Goal: Task Accomplishment & Management: Complete application form

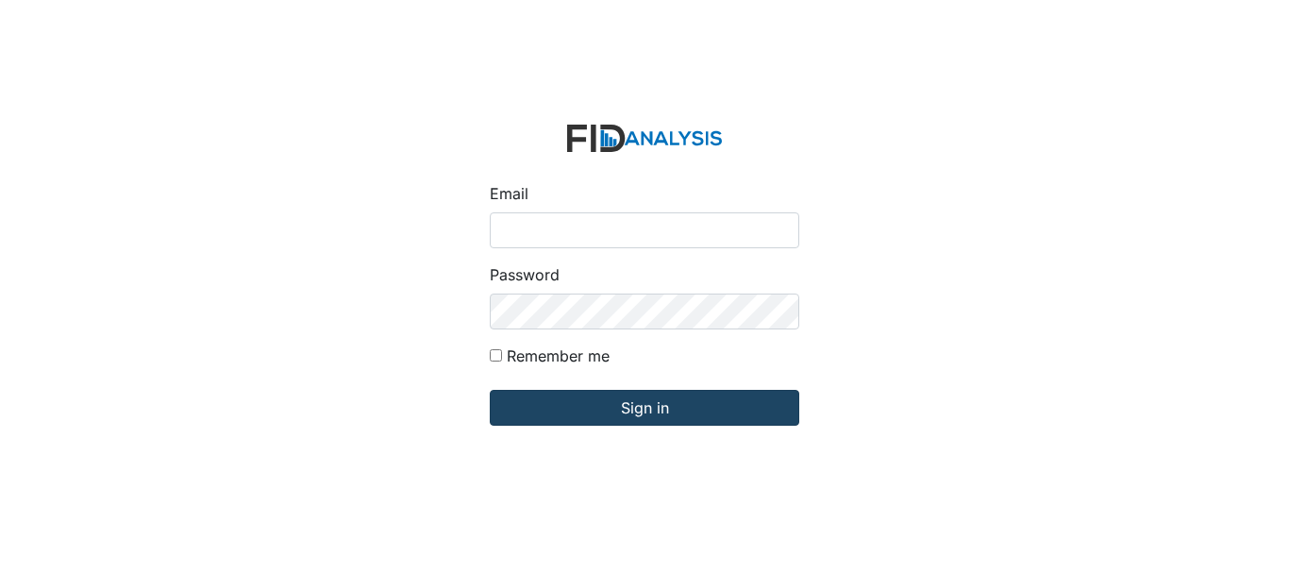
type input "[EMAIL_ADDRESS][DOMAIN_NAME]"
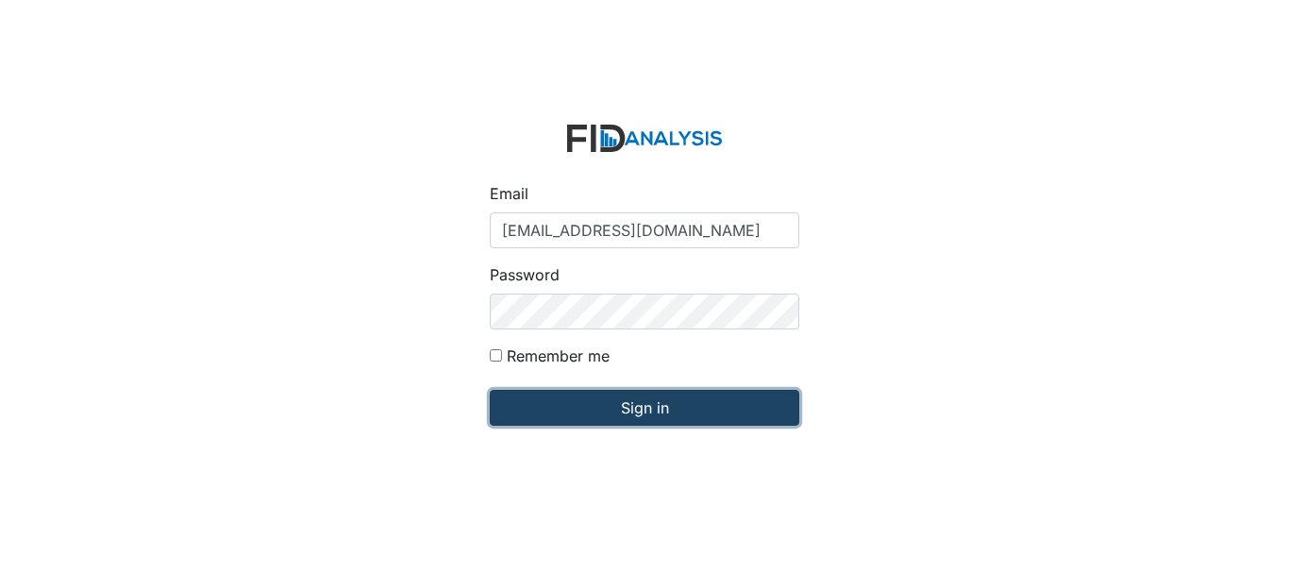
click at [580, 410] on input "Sign in" at bounding box center [645, 408] width 310 height 36
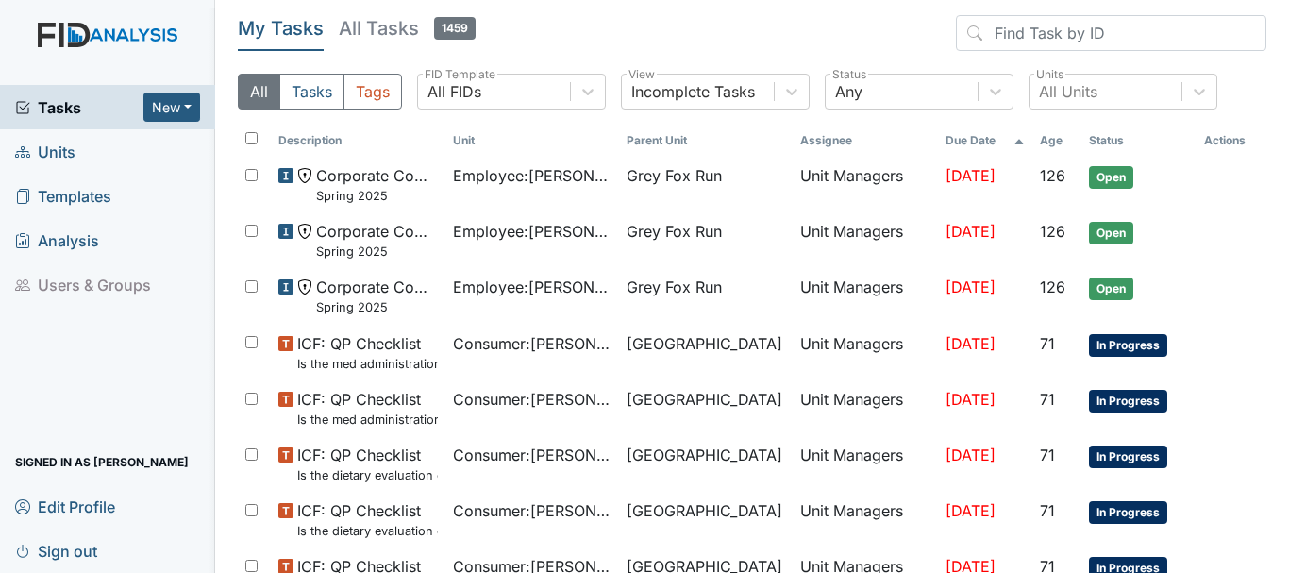
click at [103, 150] on link "Units" at bounding box center [107, 151] width 215 height 44
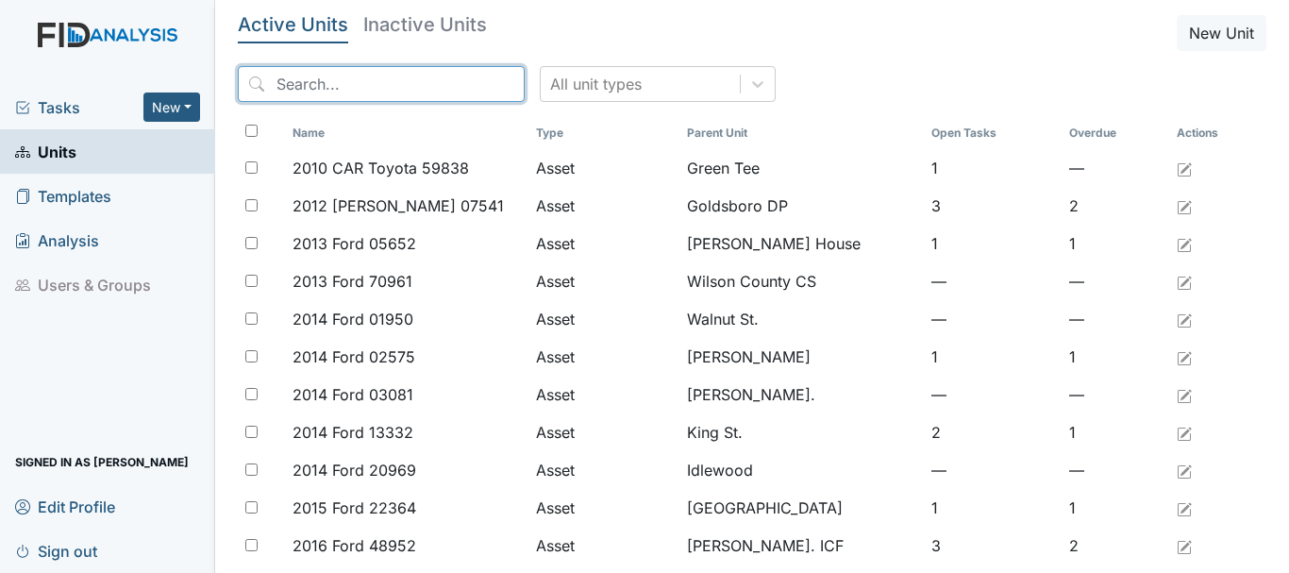
click at [354, 83] on input "search" at bounding box center [381, 84] width 287 height 36
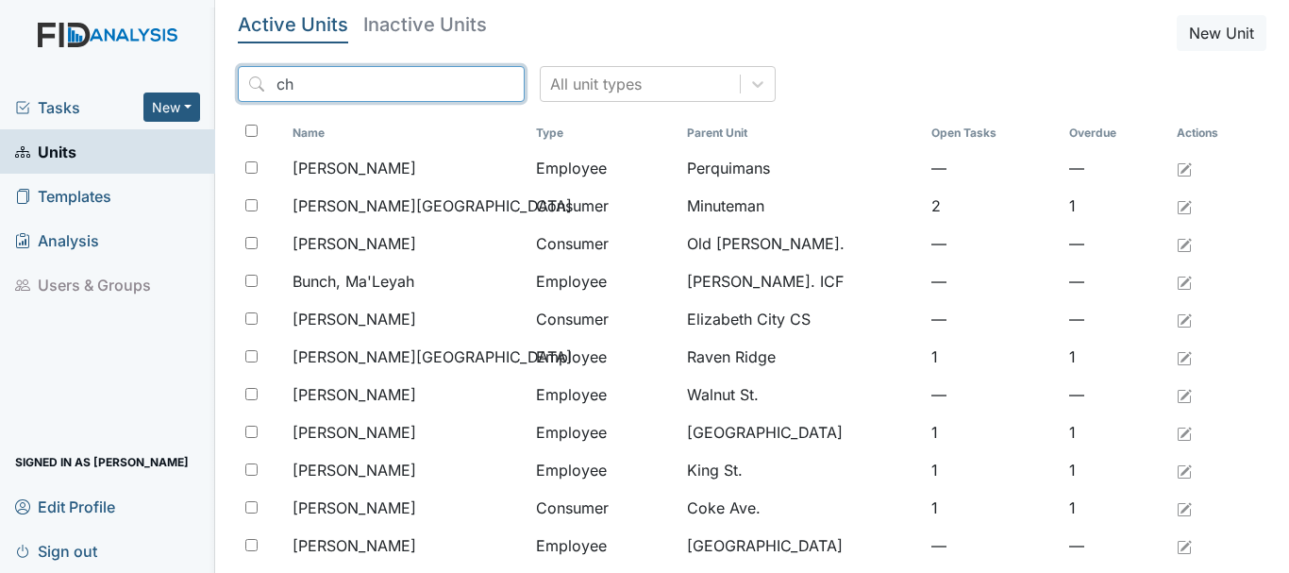
type input "c"
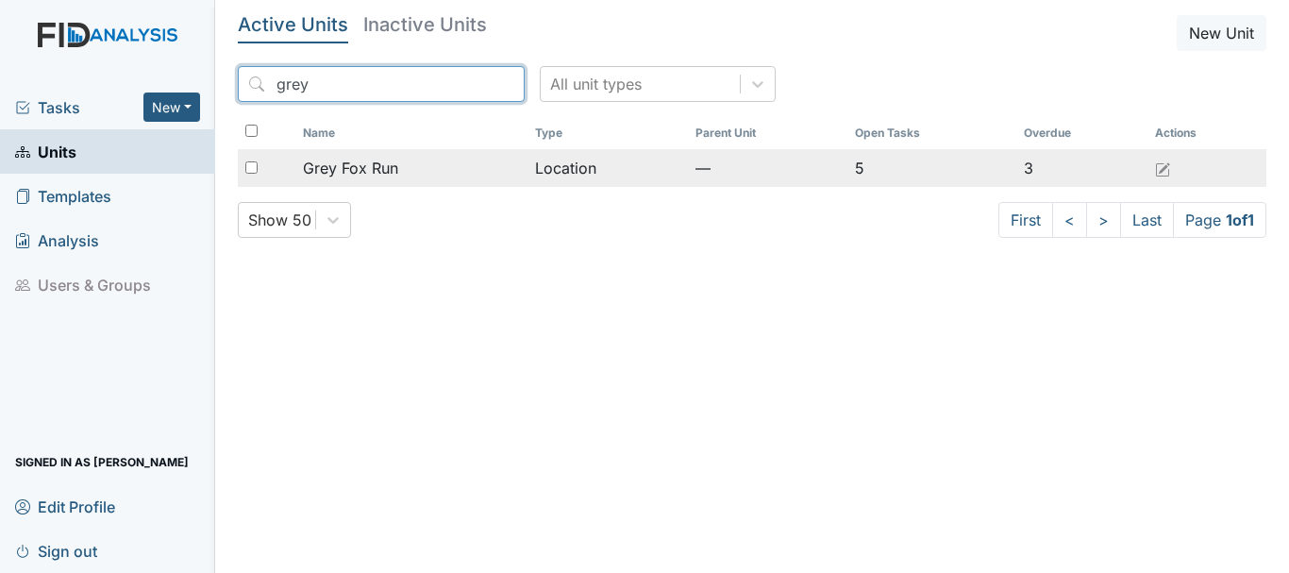
type input "grey"
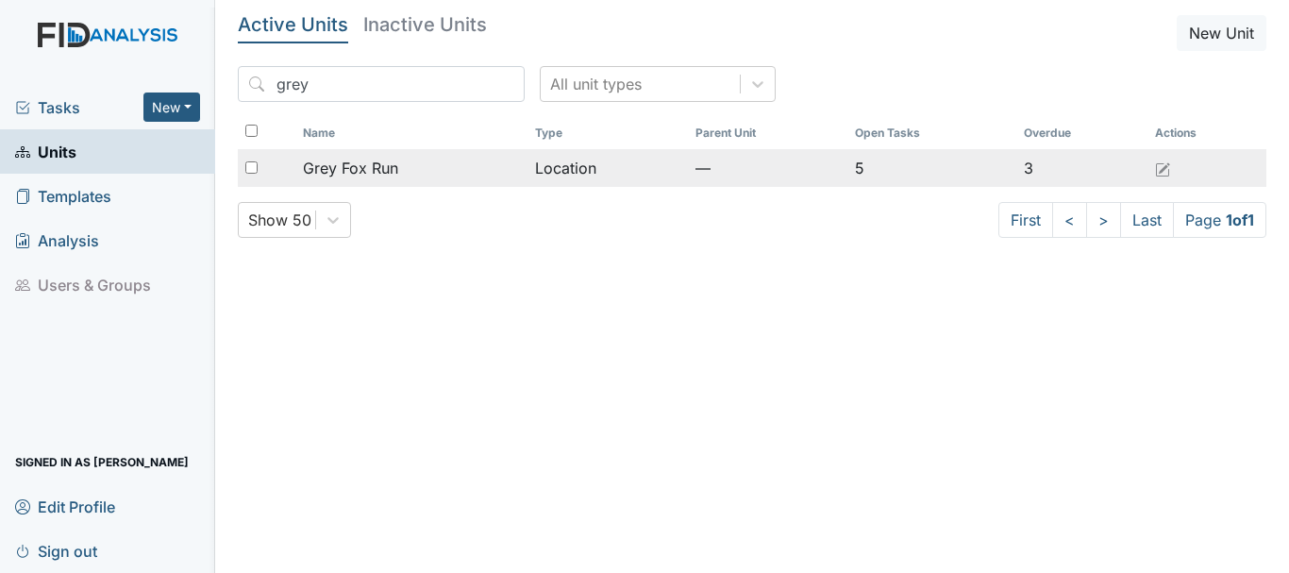
click at [404, 176] on div "Grey Fox Run" at bounding box center [411, 168] width 217 height 23
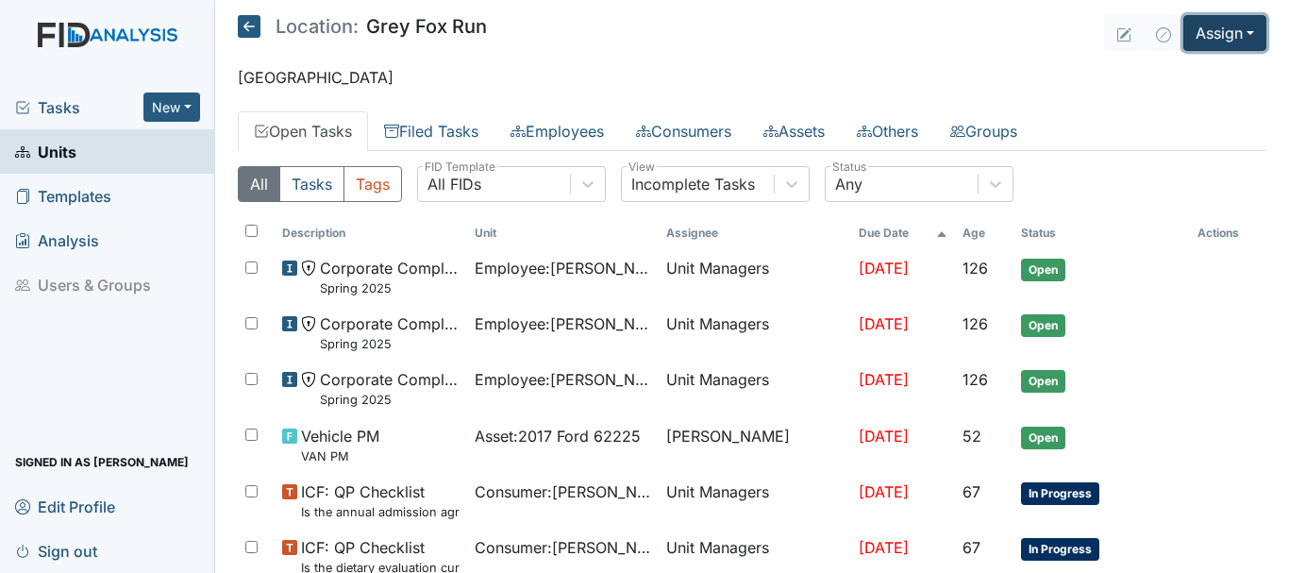
click at [1216, 37] on button "Assign" at bounding box center [1225, 33] width 83 height 36
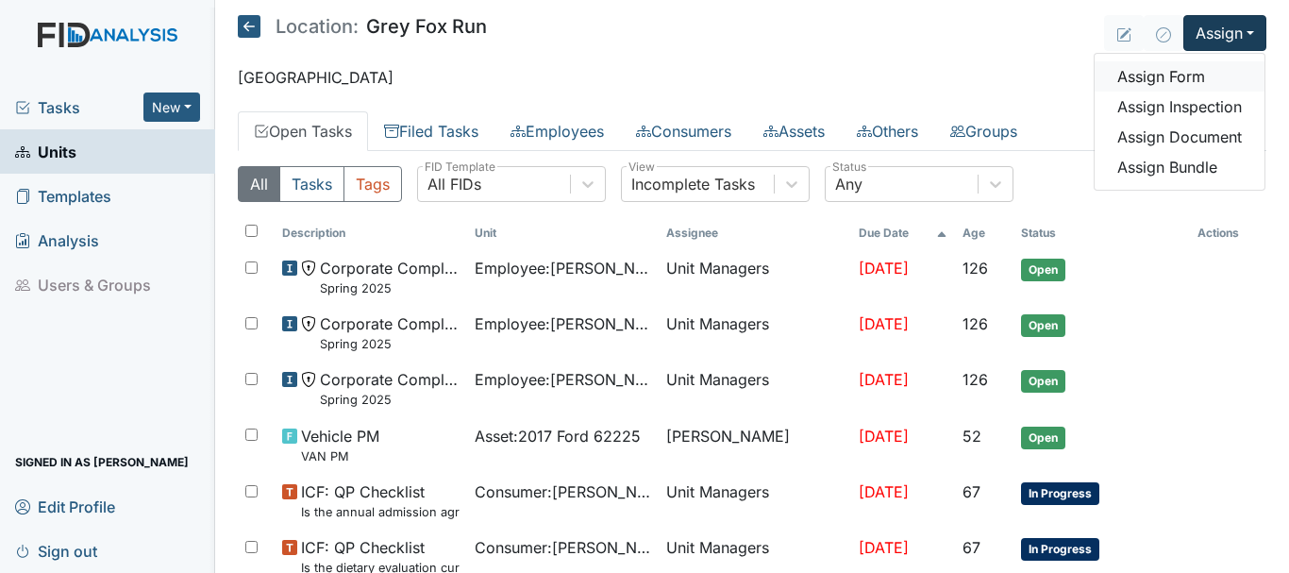
click at [1196, 84] on link "Assign Form" at bounding box center [1180, 76] width 170 height 30
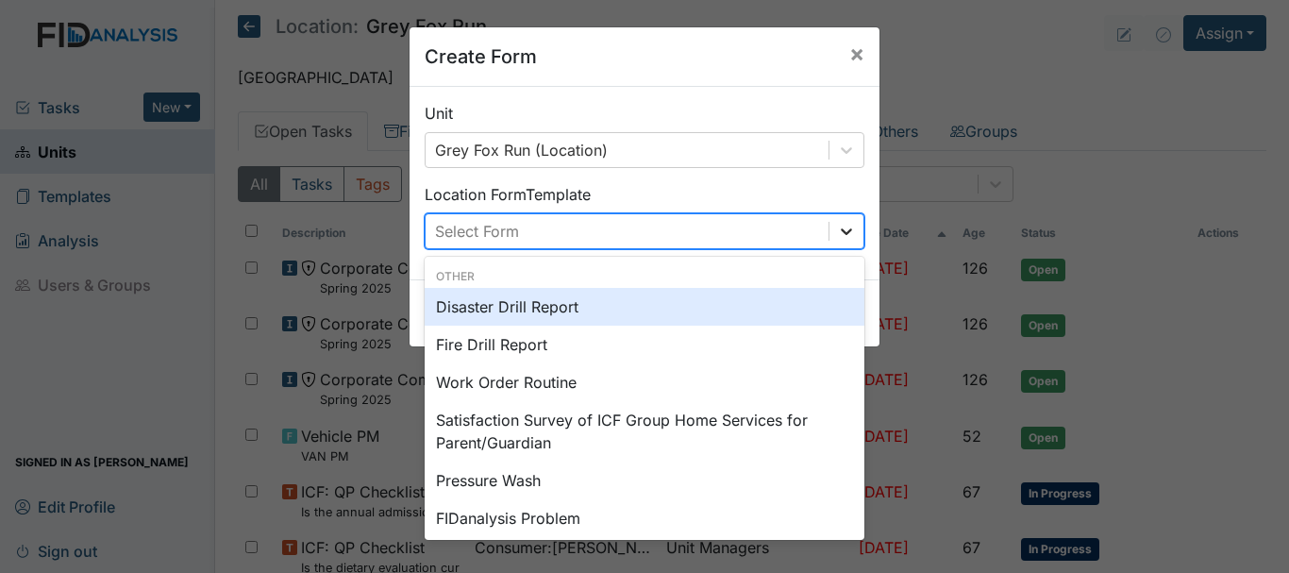
click at [840, 228] on icon at bounding box center [846, 231] width 19 height 19
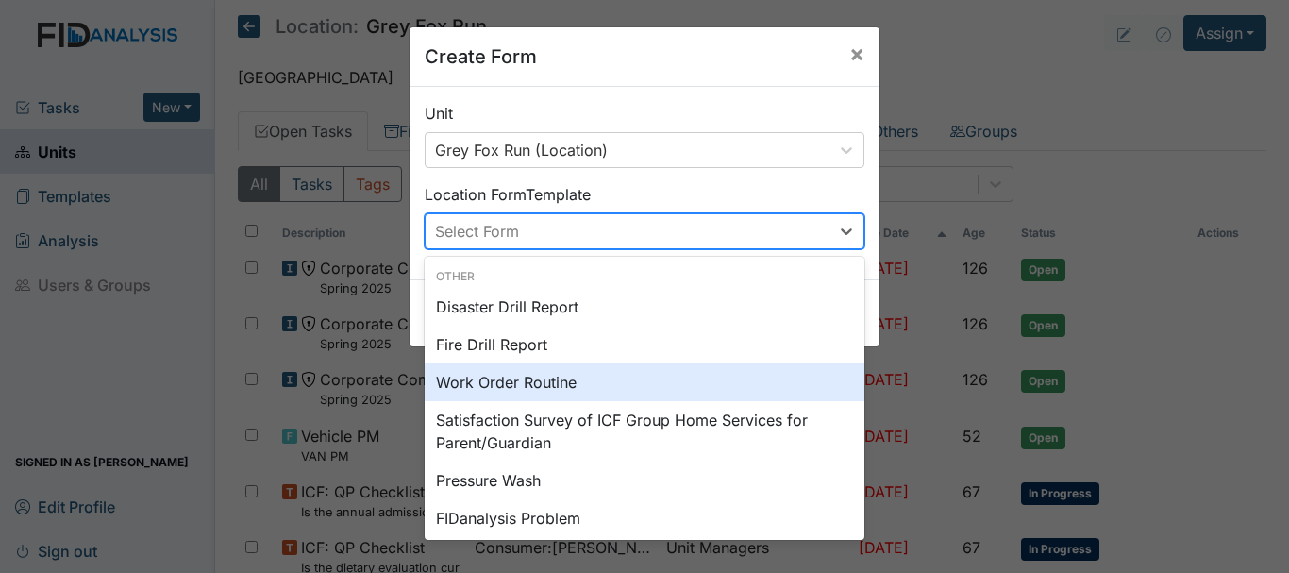
click at [699, 371] on div "Work Order Routine" at bounding box center [645, 382] width 440 height 38
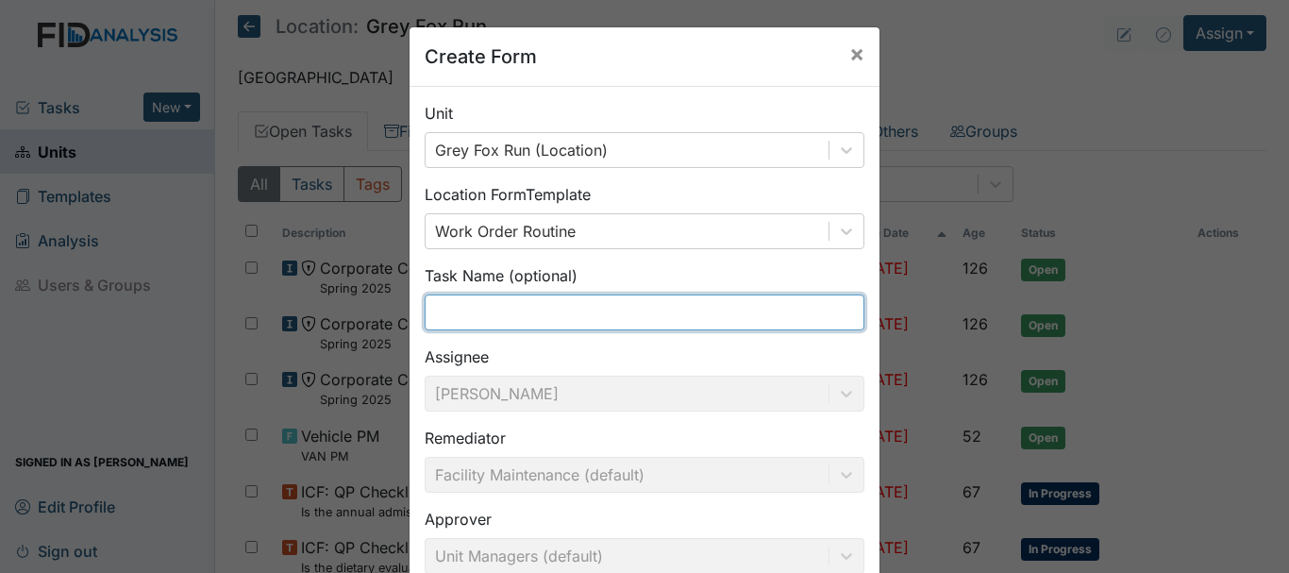
click at [545, 312] on input "text" at bounding box center [645, 312] width 440 height 36
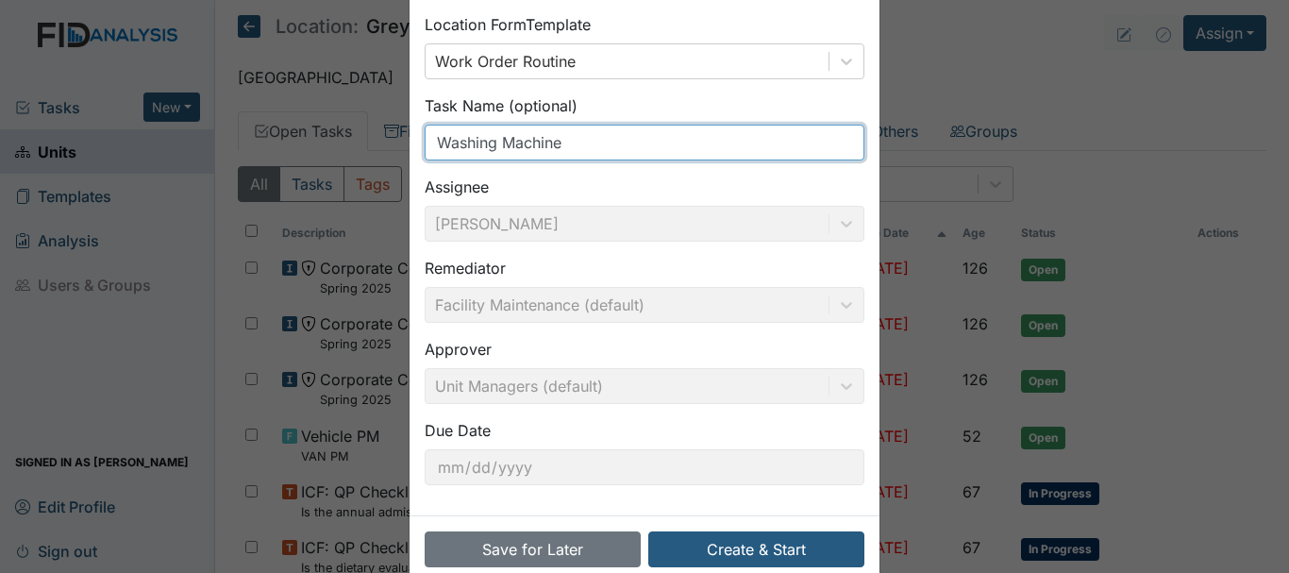
scroll to position [207, 0]
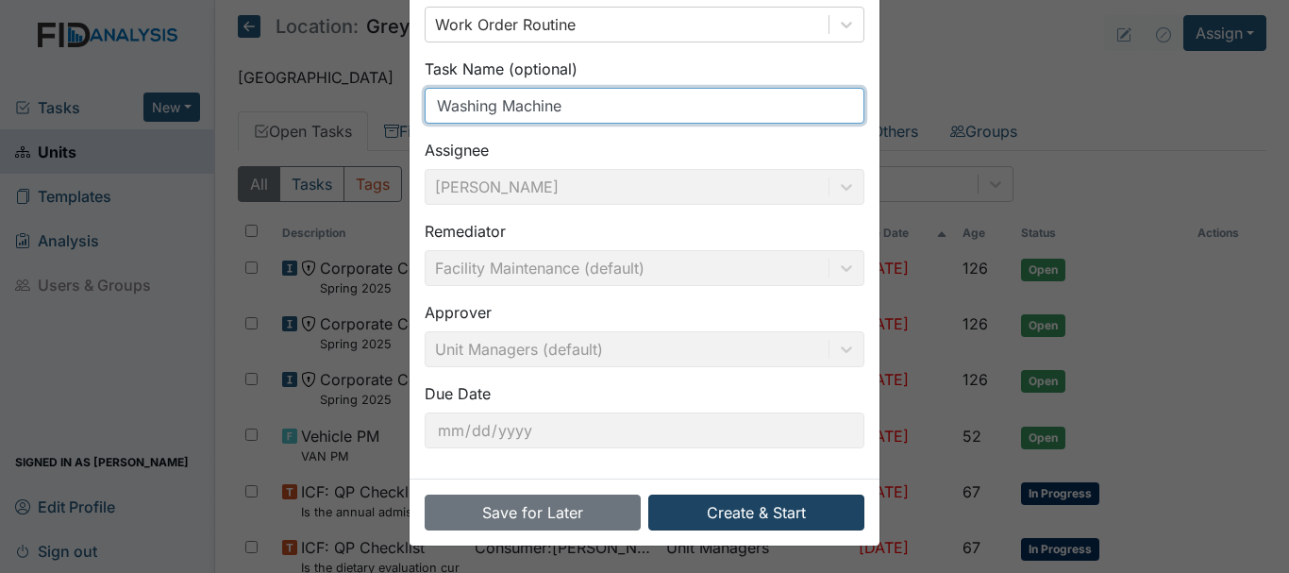
type input "Washing Machine"
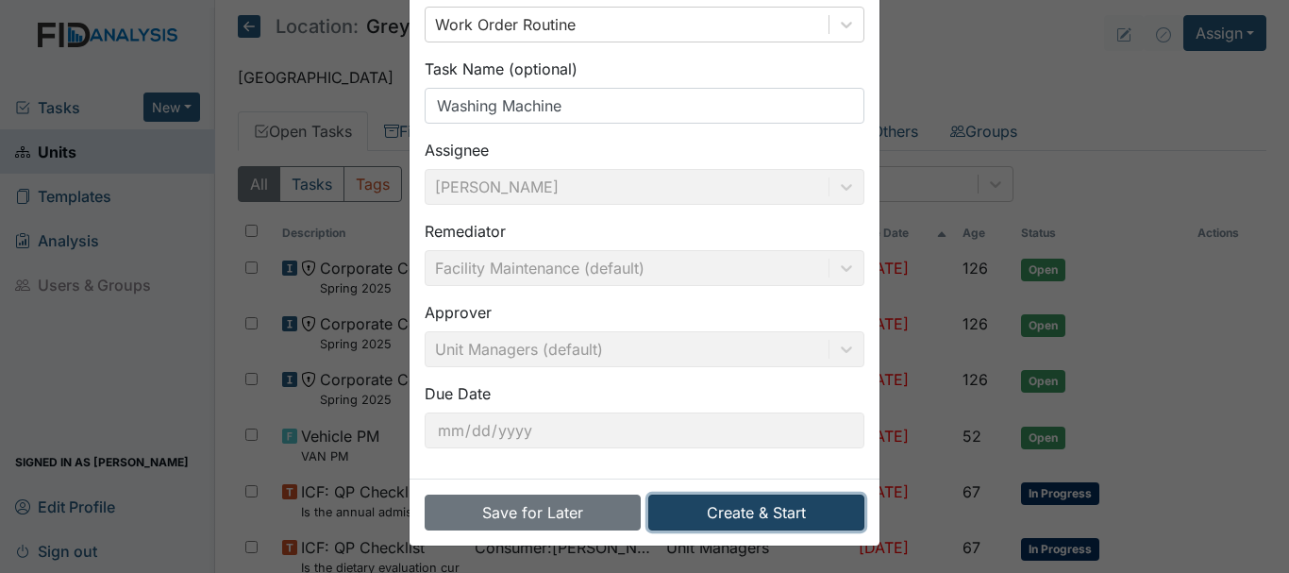
click at [765, 523] on button "Create & Start" at bounding box center [756, 513] width 216 height 36
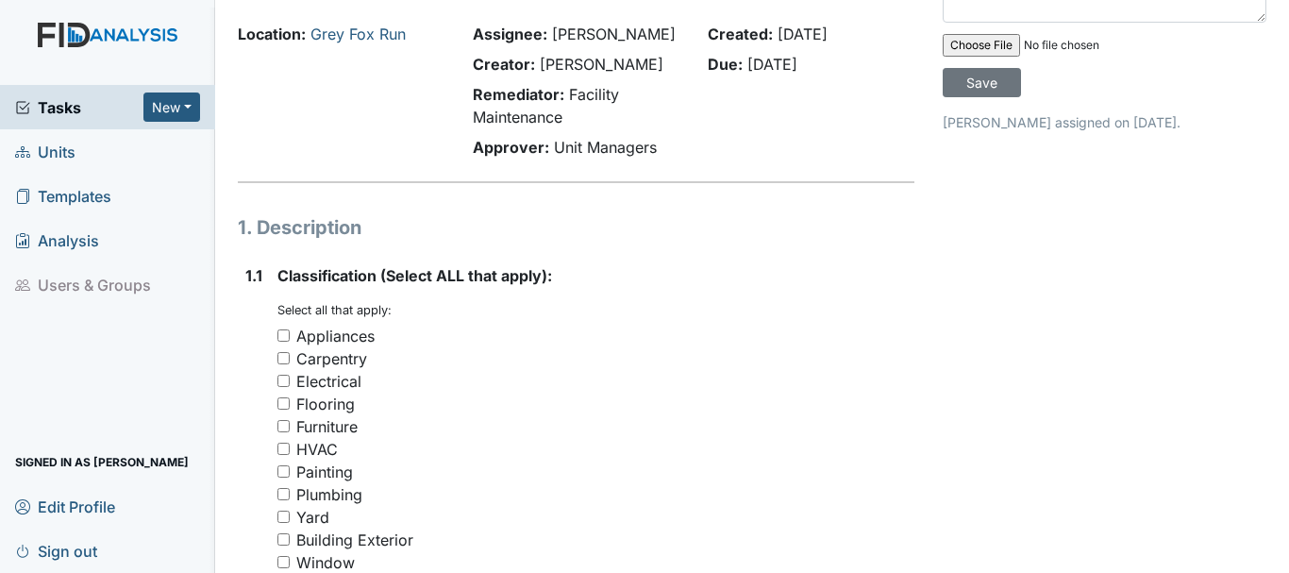
scroll to position [104, 0]
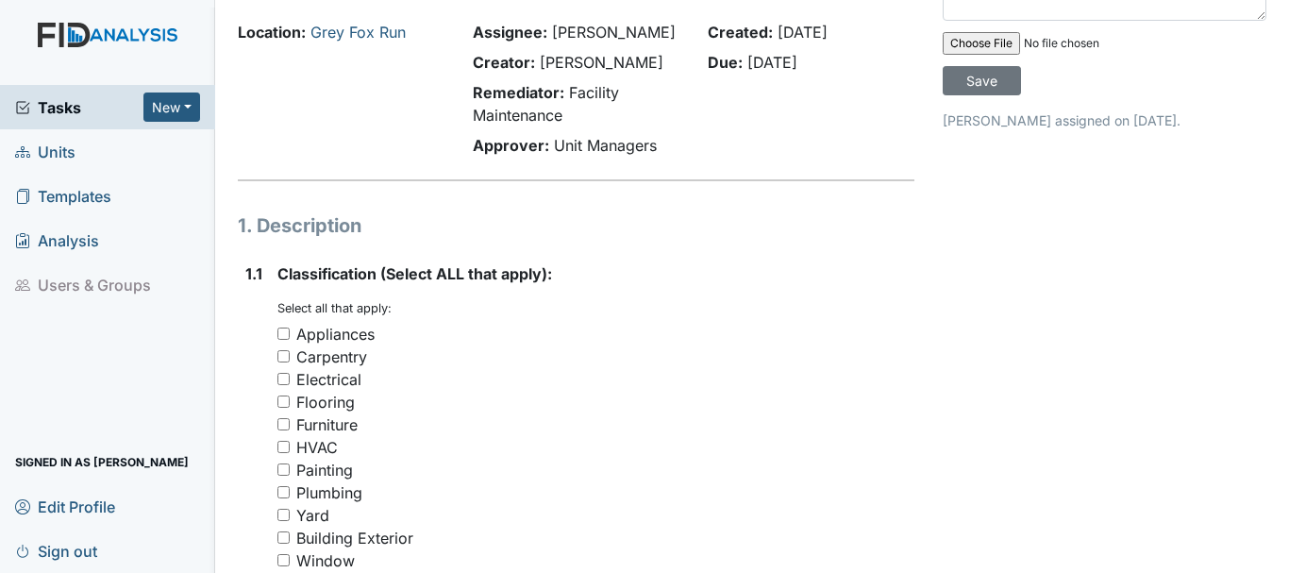
click at [285, 333] on input "Appliances" at bounding box center [283, 334] width 12 height 12
checkbox input "true"
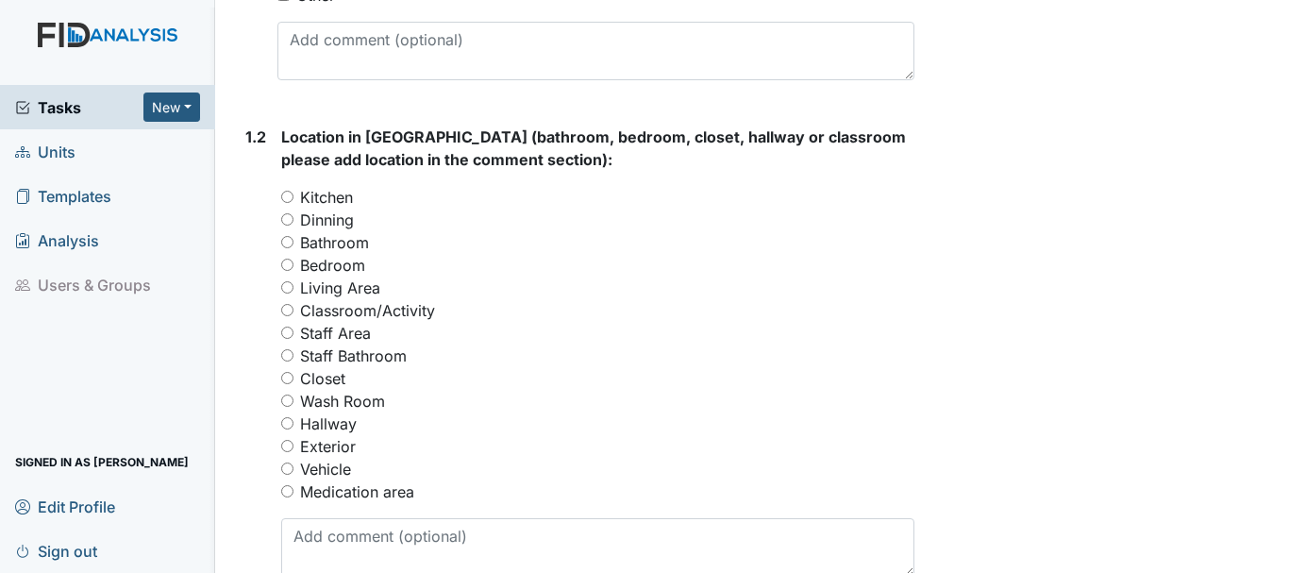
scroll to position [715, 0]
click at [289, 399] on input "Wash Room" at bounding box center [287, 400] width 12 height 12
radio input "true"
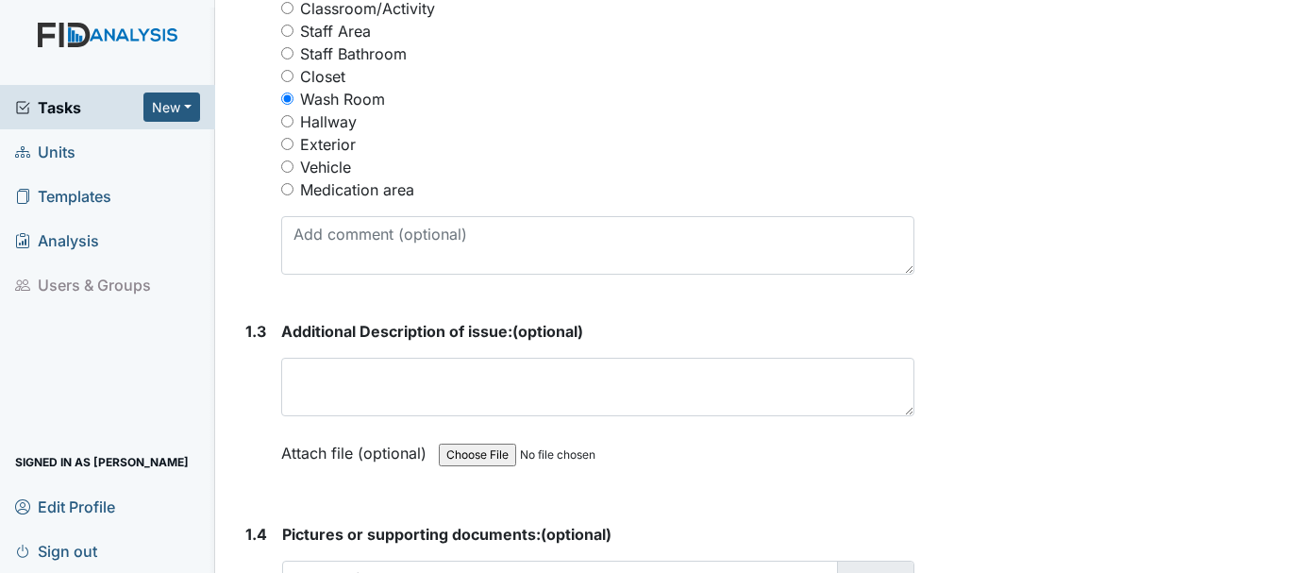
scroll to position [1035, 0]
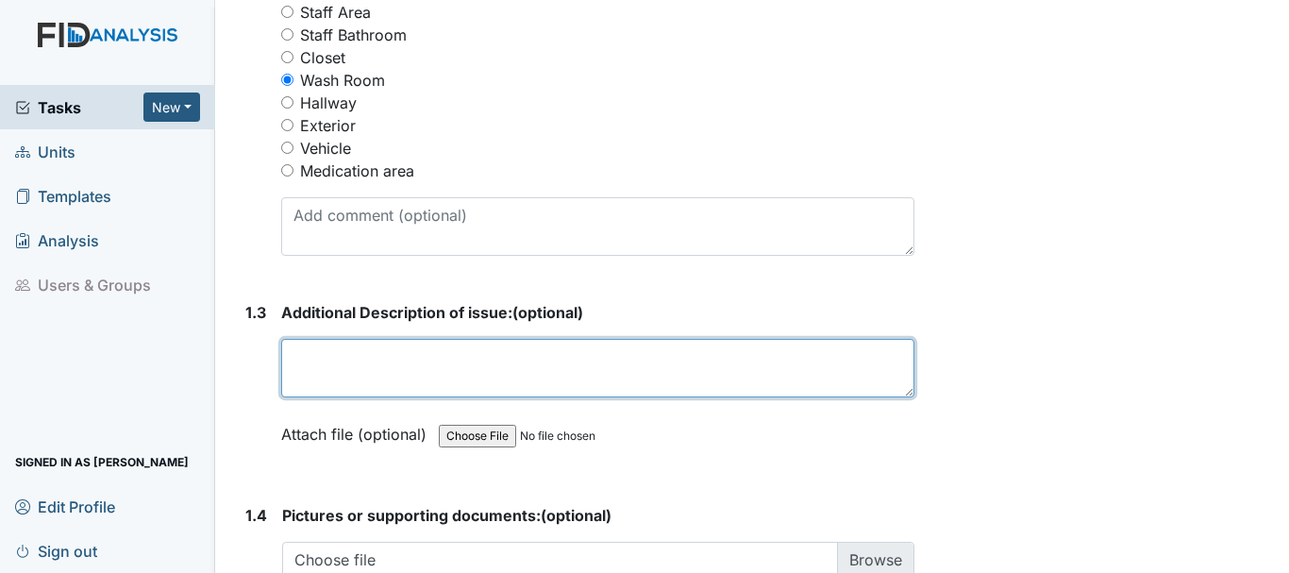
click at [449, 364] on textarea at bounding box center [597, 368] width 633 height 59
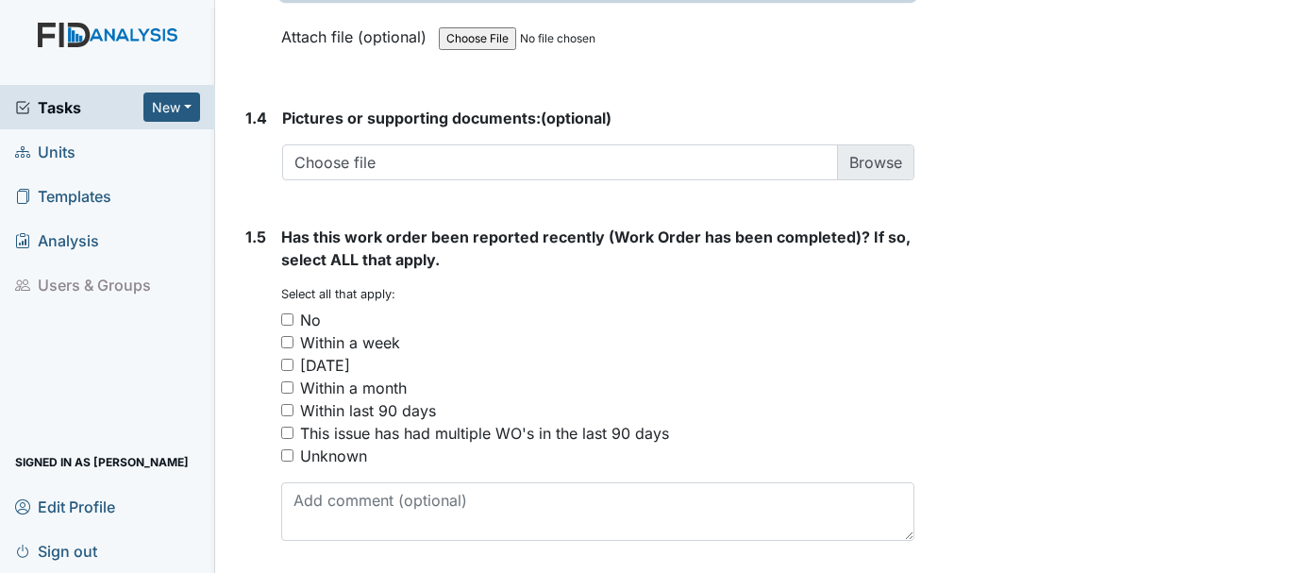
scroll to position [1446, 0]
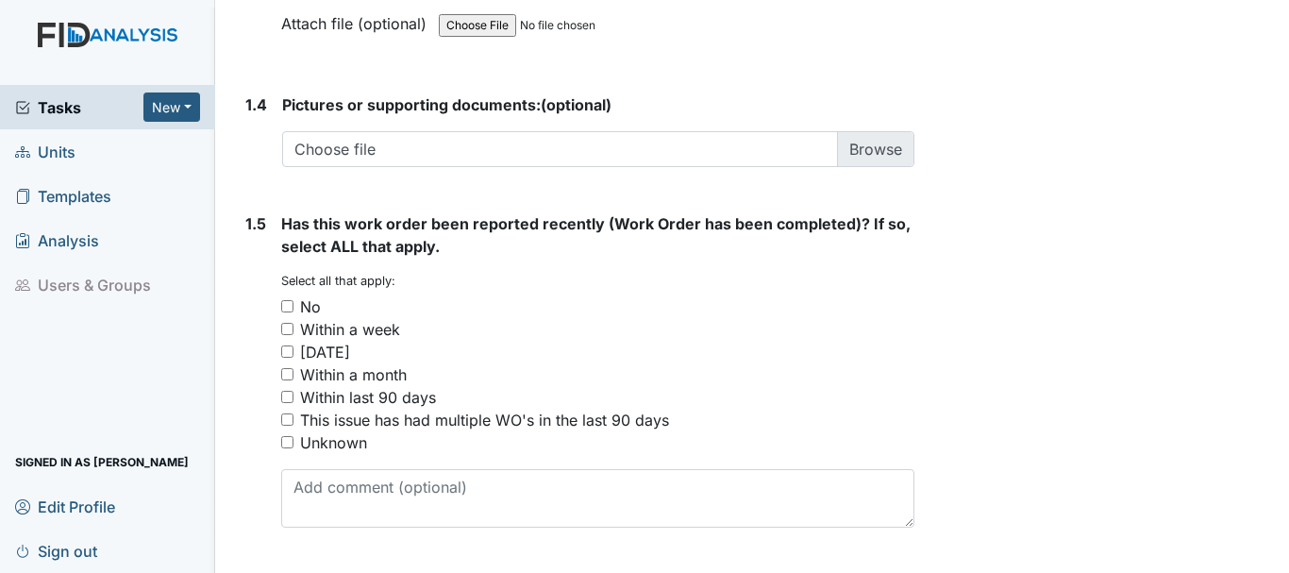
type textarea "Washing machine not working"
click at [287, 304] on input "No" at bounding box center [287, 306] width 12 height 12
checkbox input "true"
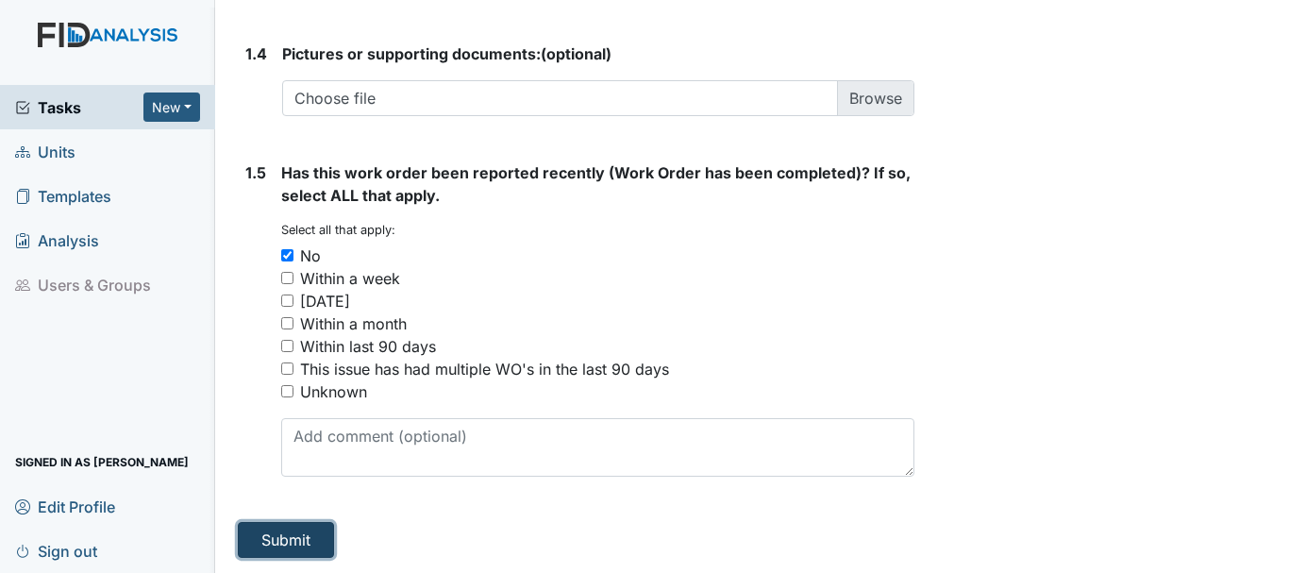
click at [282, 545] on button "Submit" at bounding box center [286, 540] width 96 height 36
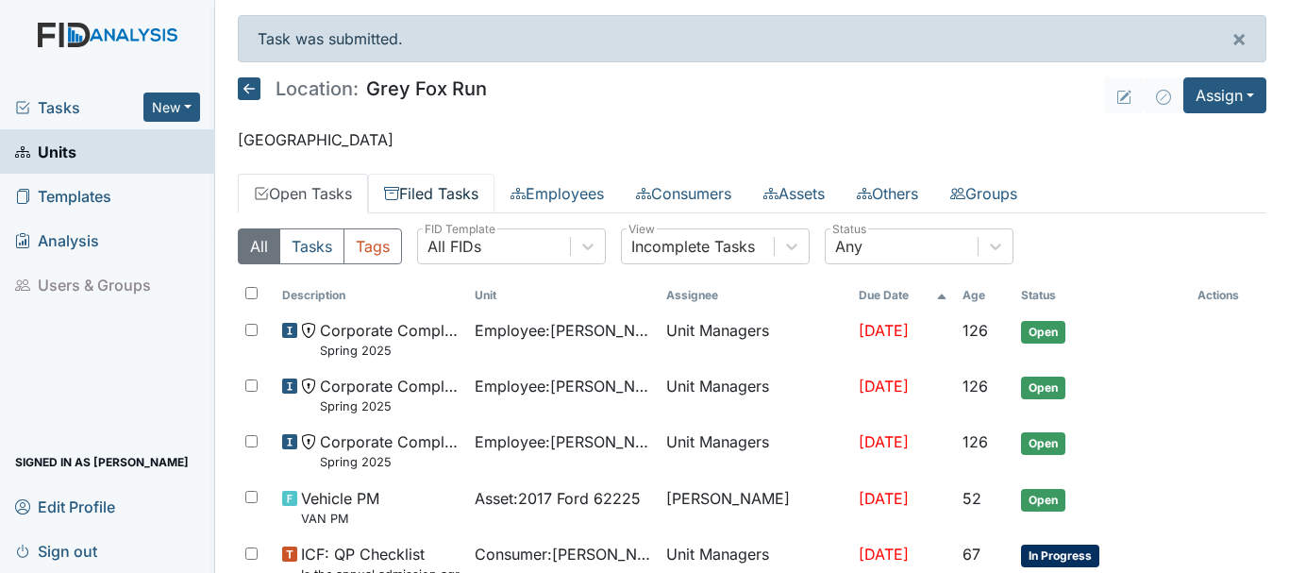
click at [450, 193] on link "Filed Tasks" at bounding box center [431, 194] width 126 height 40
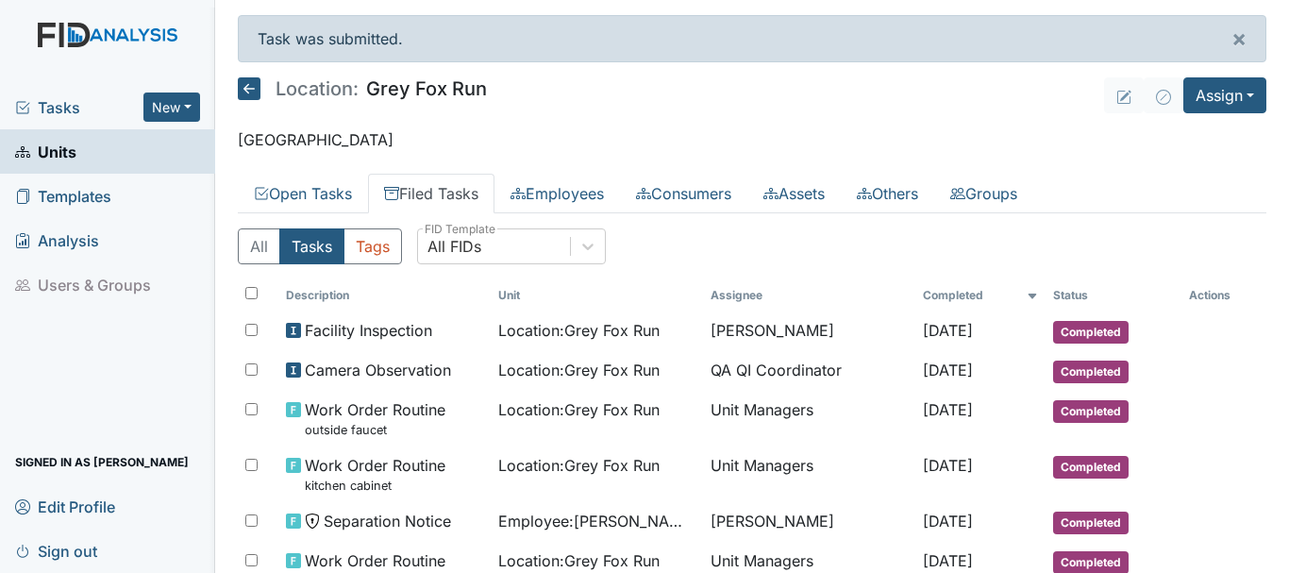
click at [76, 107] on span "Tasks" at bounding box center [79, 107] width 128 height 23
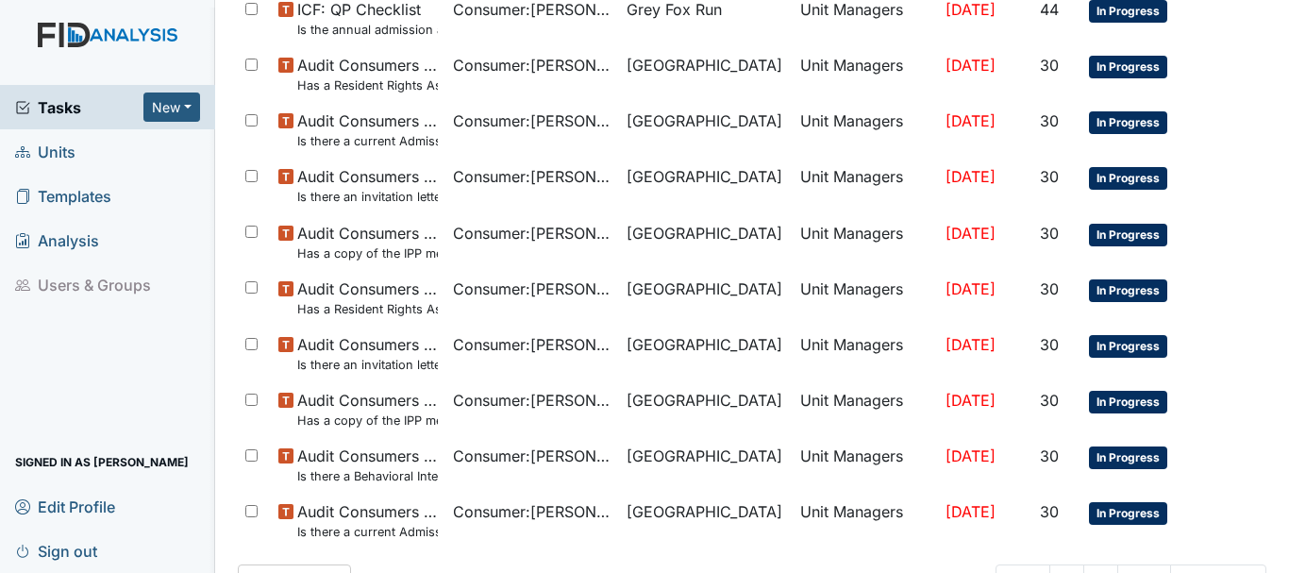
scroll to position [1341, 0]
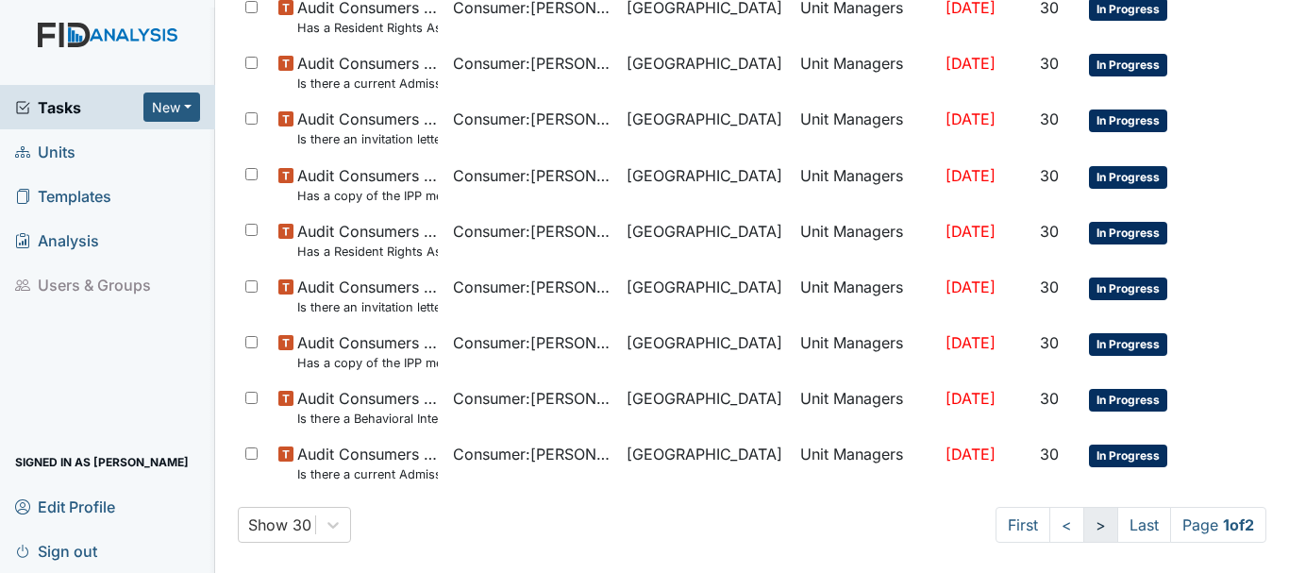
click at [1083, 532] on link ">" at bounding box center [1100, 525] width 35 height 36
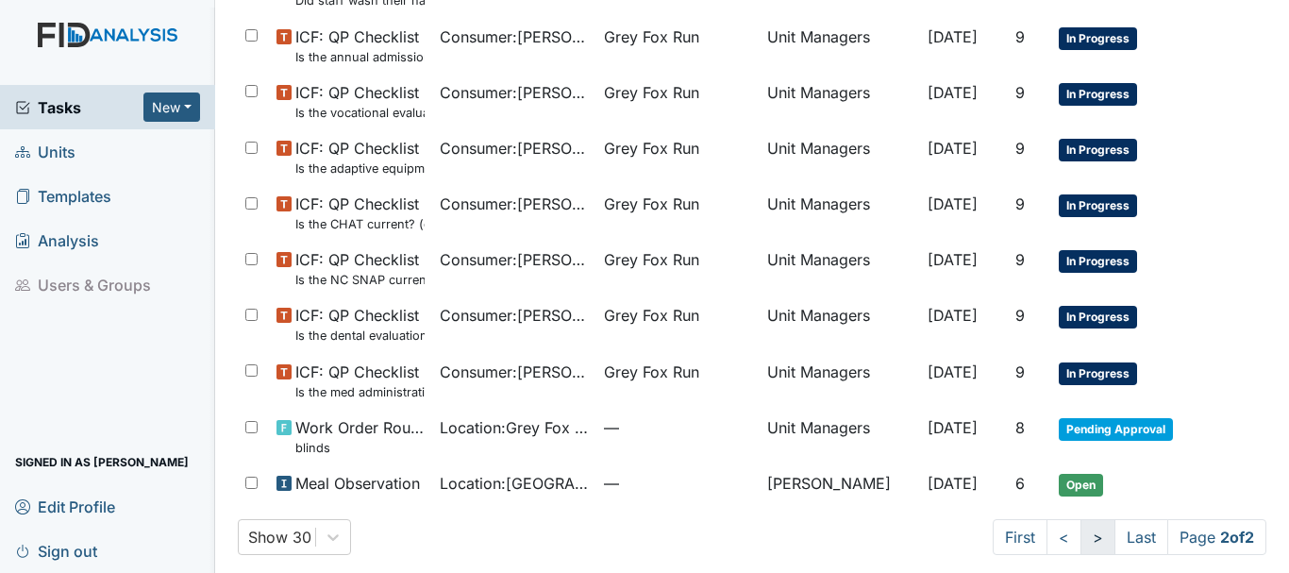
scroll to position [598, 0]
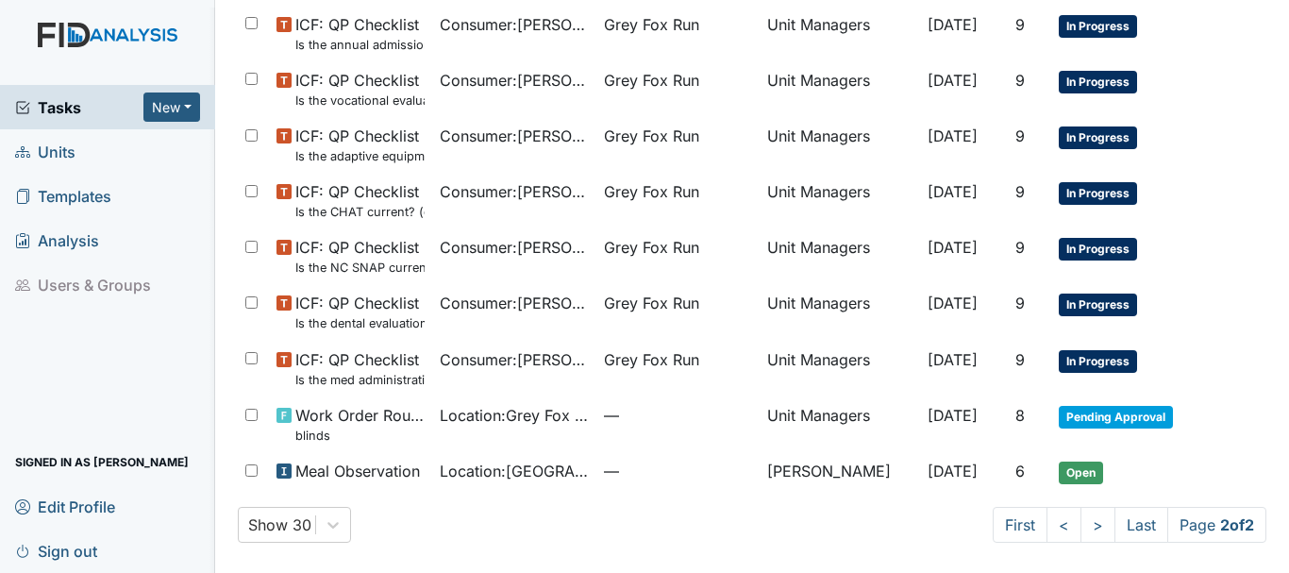
click at [81, 155] on link "Units" at bounding box center [107, 151] width 215 height 44
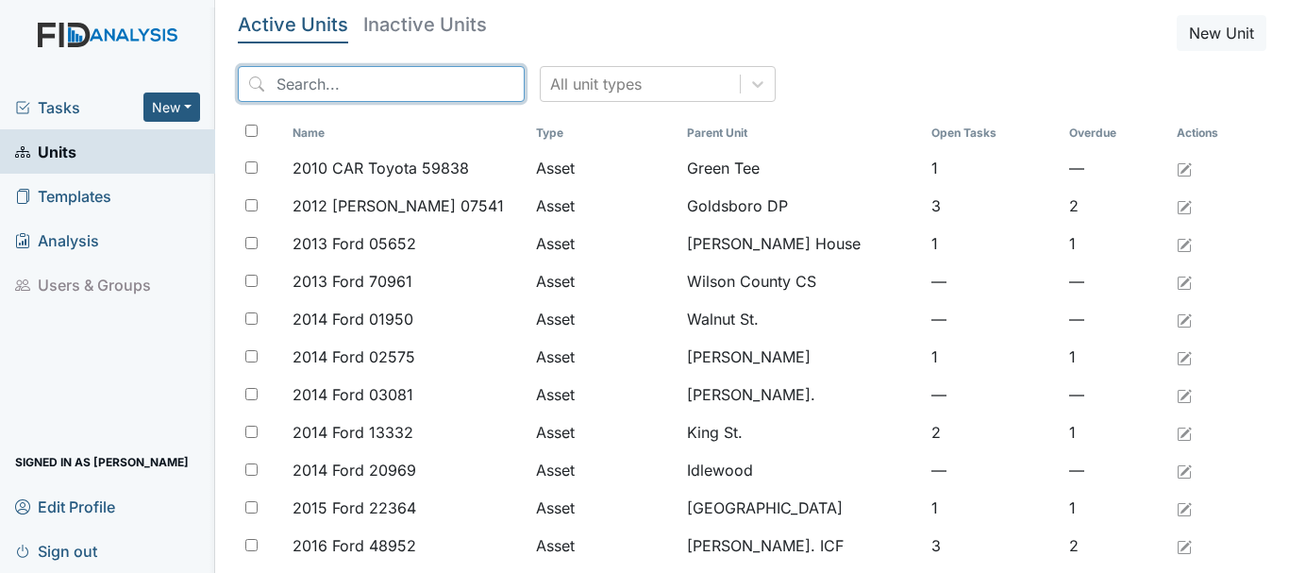
click at [332, 73] on input "search" at bounding box center [381, 84] width 287 height 36
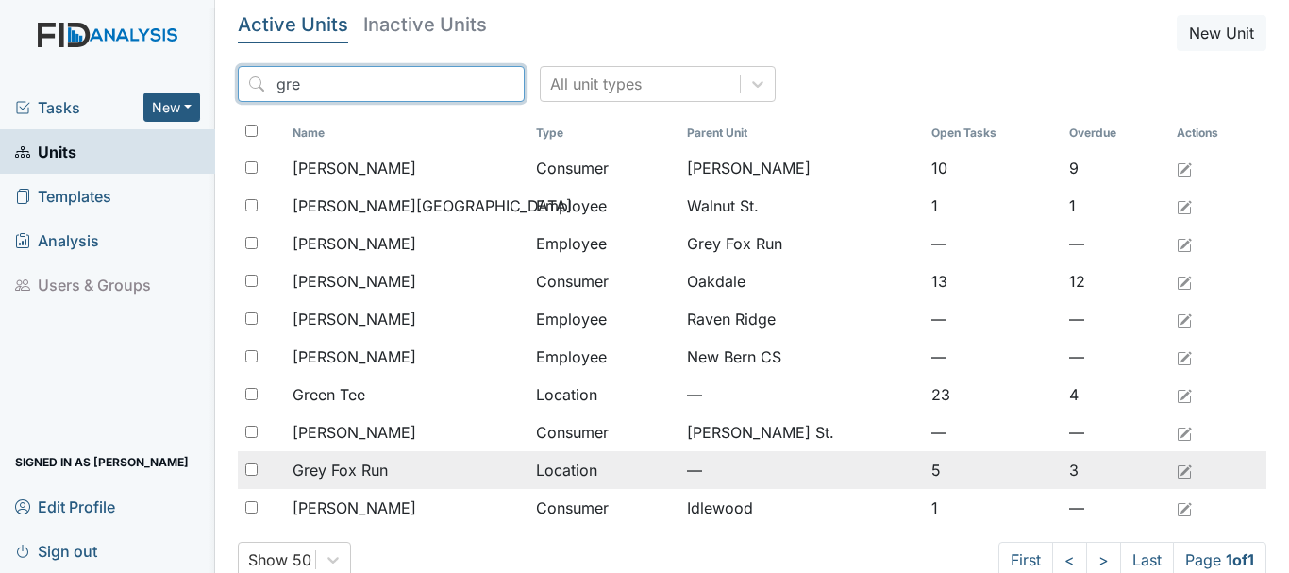
type input "gre"
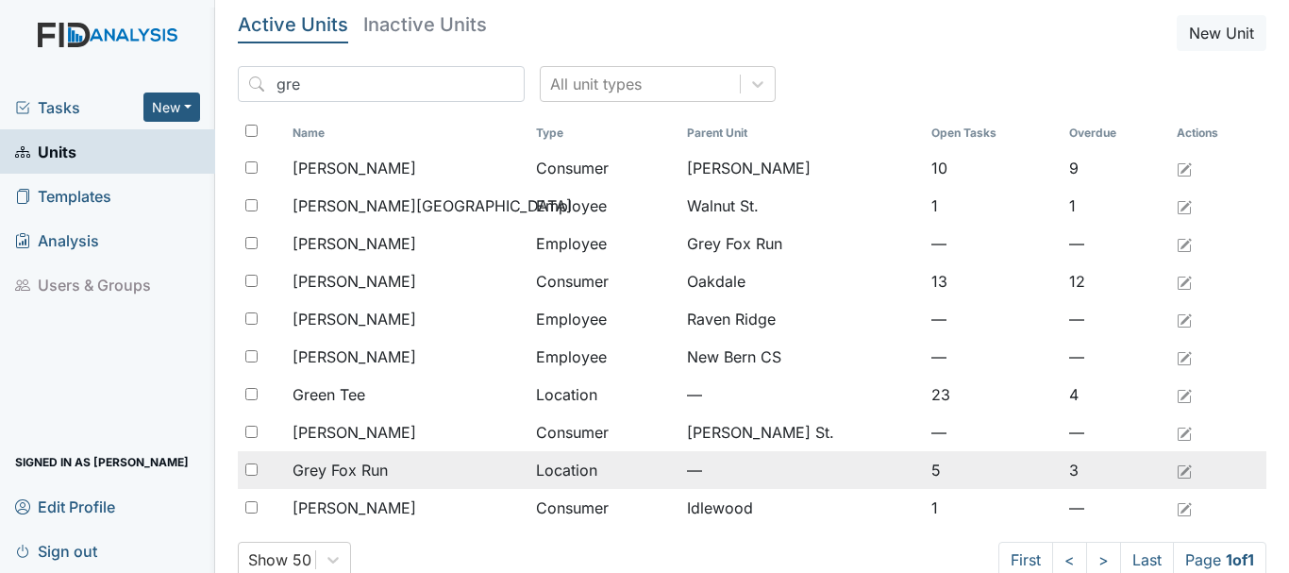
click at [401, 464] on div "Grey Fox Run" at bounding box center [407, 470] width 228 height 23
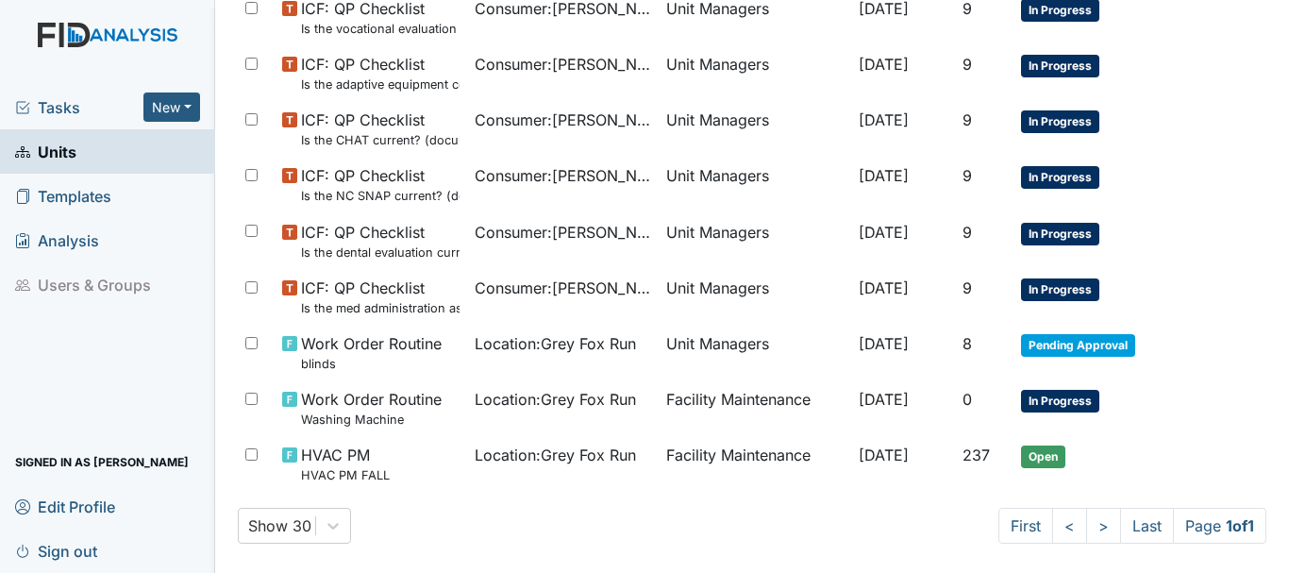
scroll to position [1151, 0]
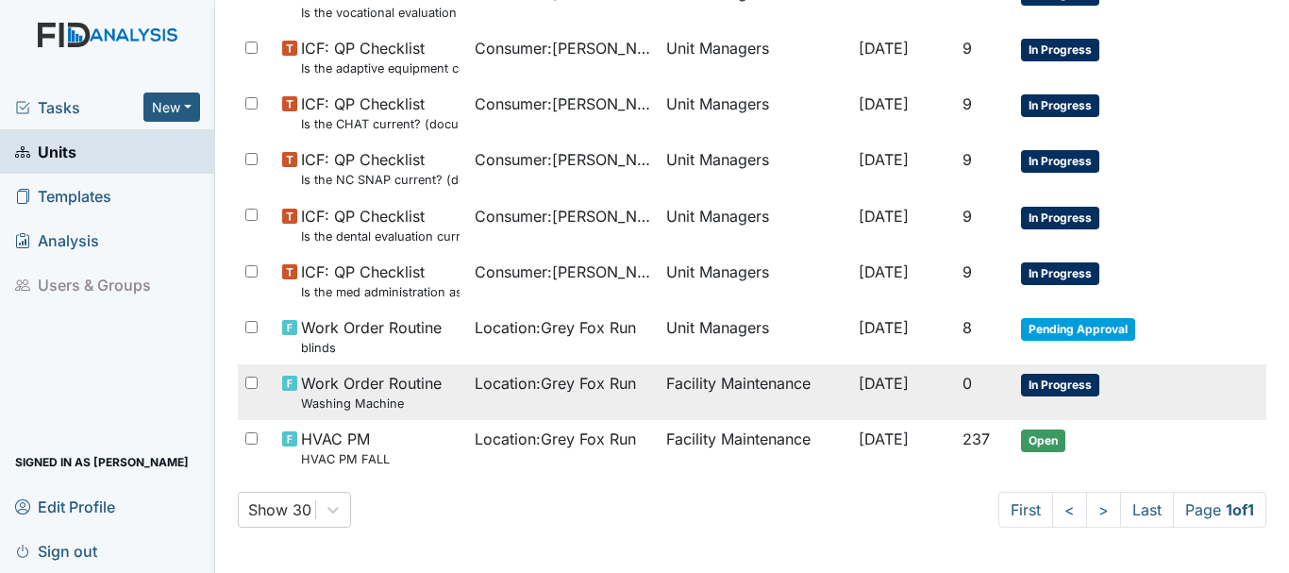
click at [1055, 395] on span "In Progress" at bounding box center [1060, 385] width 78 height 23
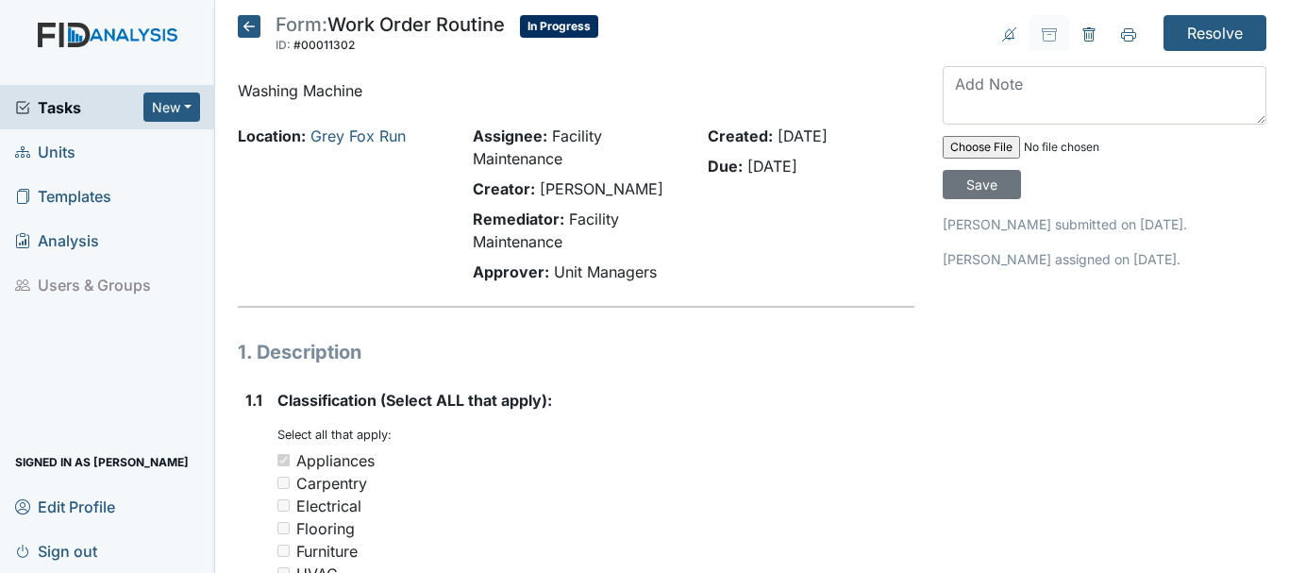
click at [245, 25] on icon at bounding box center [249, 26] width 23 height 23
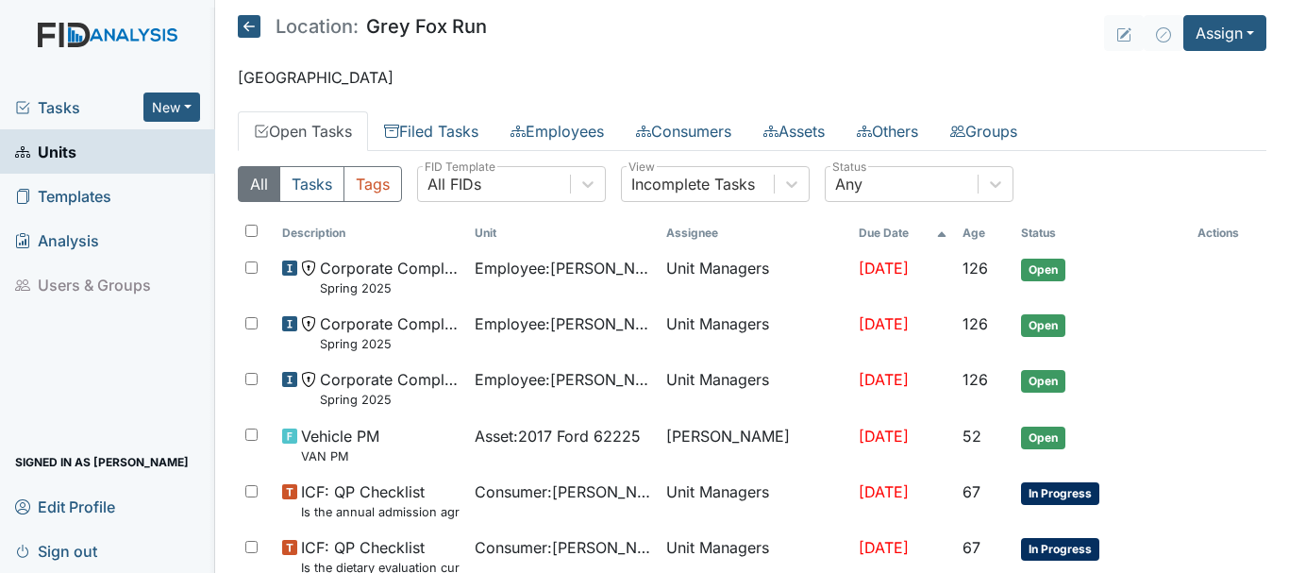
click at [77, 109] on span "Tasks" at bounding box center [79, 107] width 128 height 23
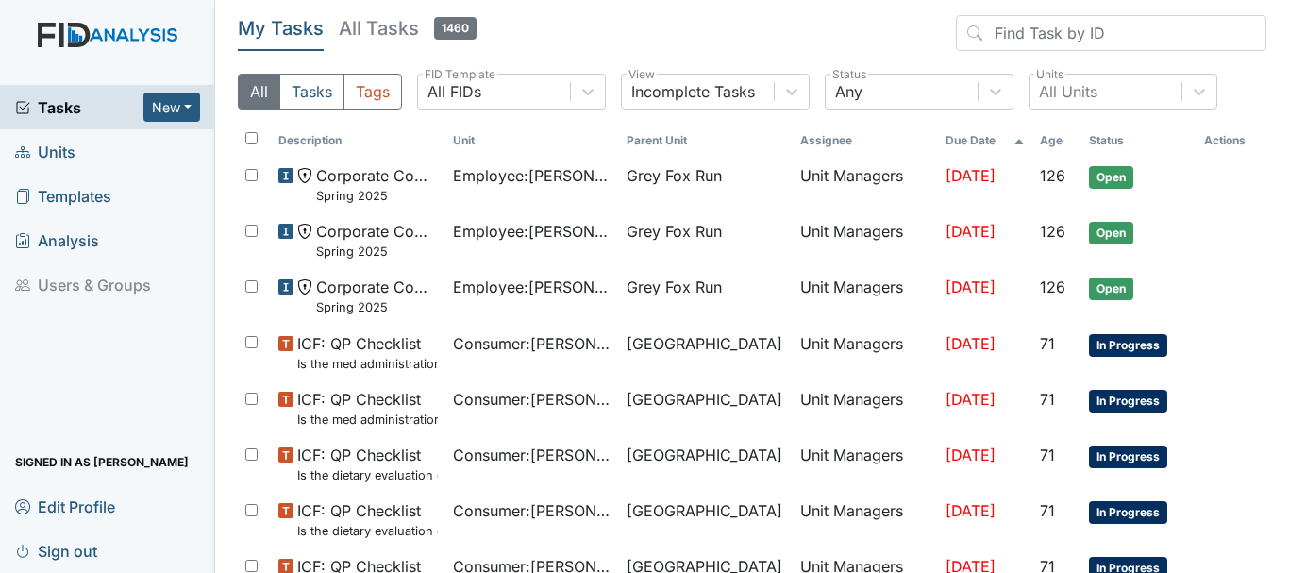
click at [76, 148] on link "Units" at bounding box center [107, 151] width 215 height 44
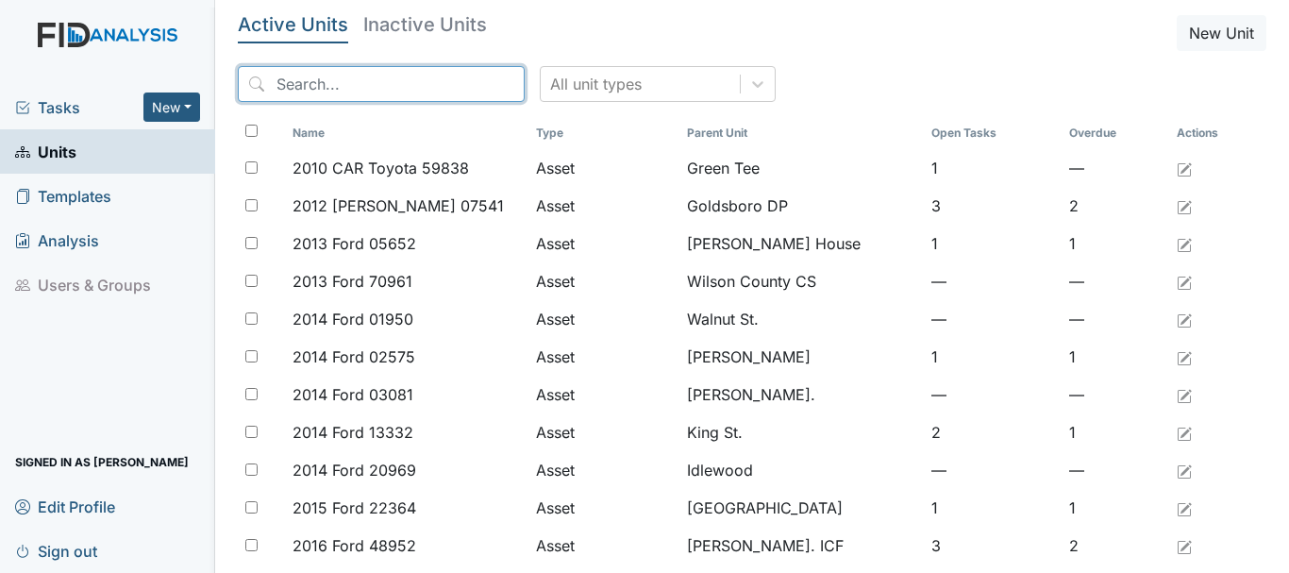
click at [320, 73] on input "search" at bounding box center [381, 84] width 287 height 36
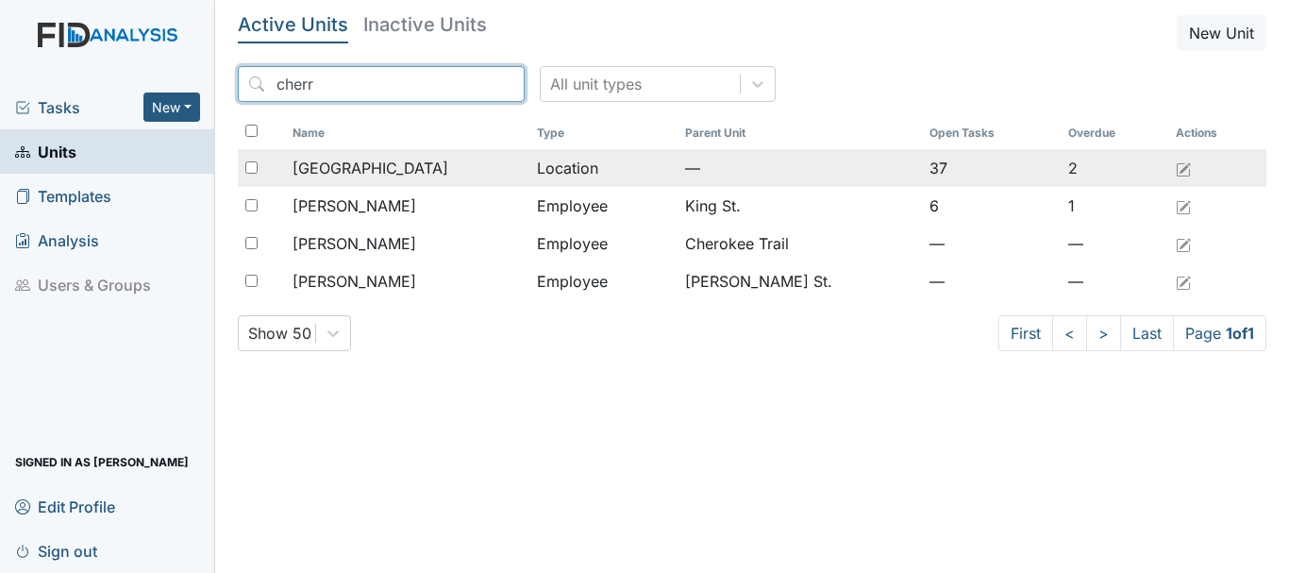
type input "cherr"
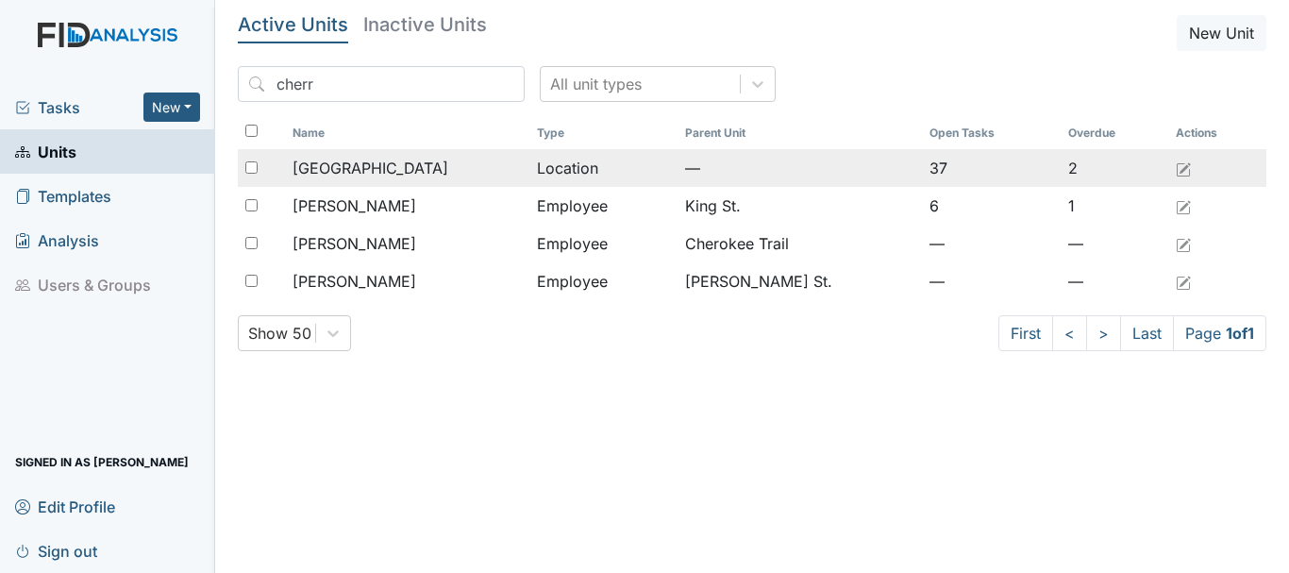
click at [389, 164] on div "[GEOGRAPHIC_DATA]" at bounding box center [407, 168] width 229 height 23
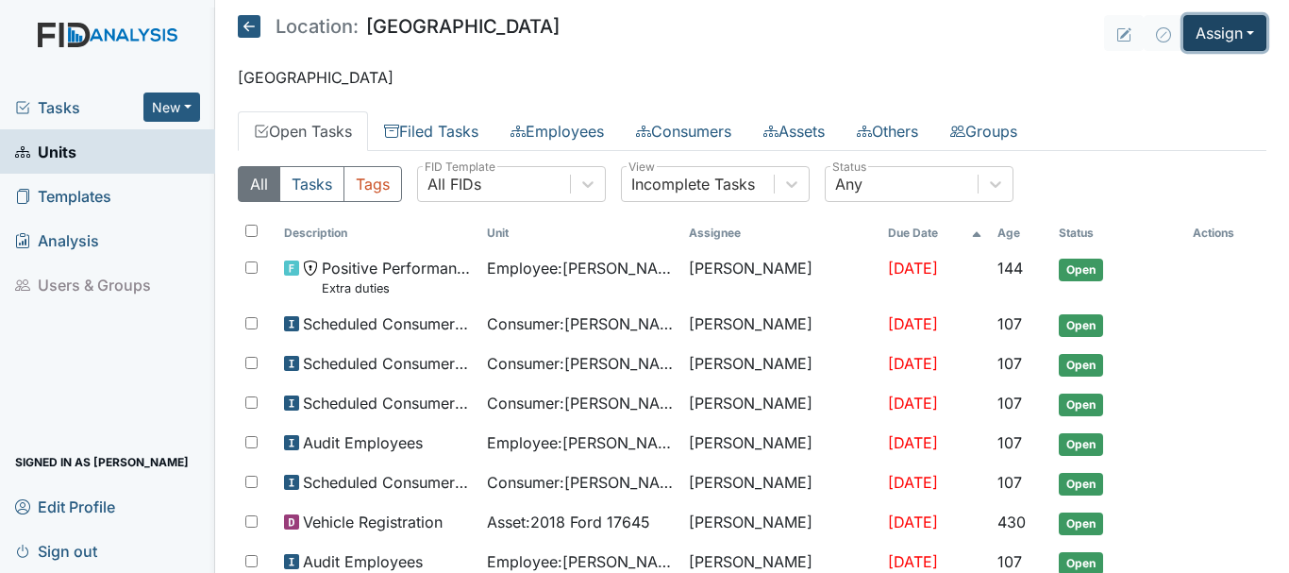
click at [1210, 37] on button "Assign" at bounding box center [1225, 33] width 83 height 36
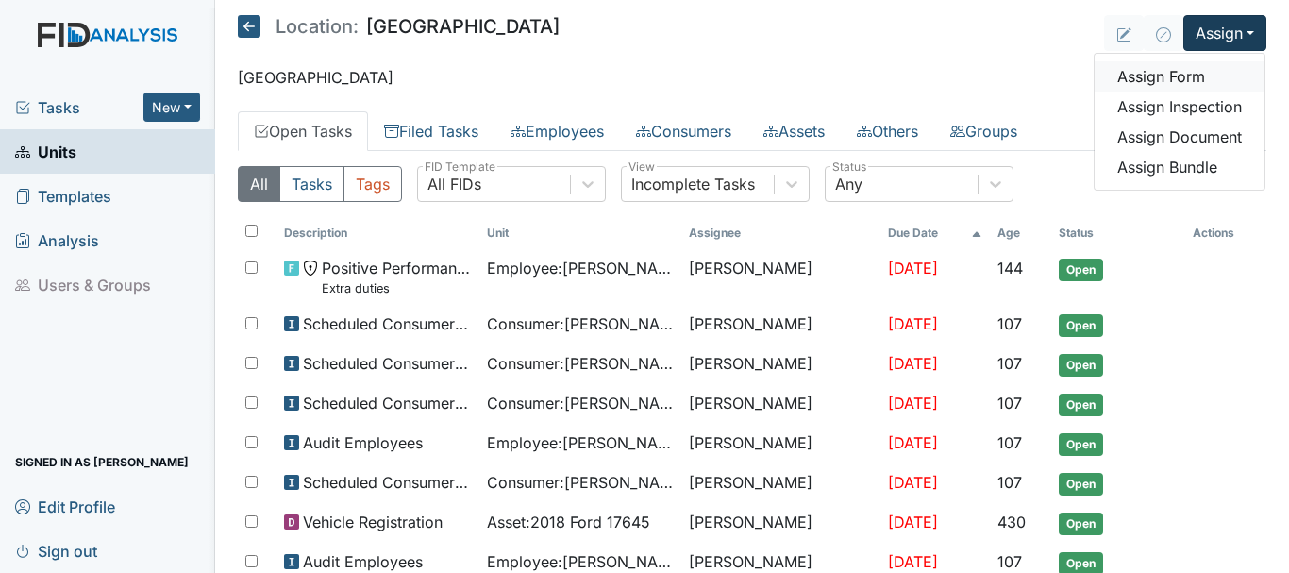
click at [1191, 72] on link "Assign Form" at bounding box center [1180, 76] width 170 height 30
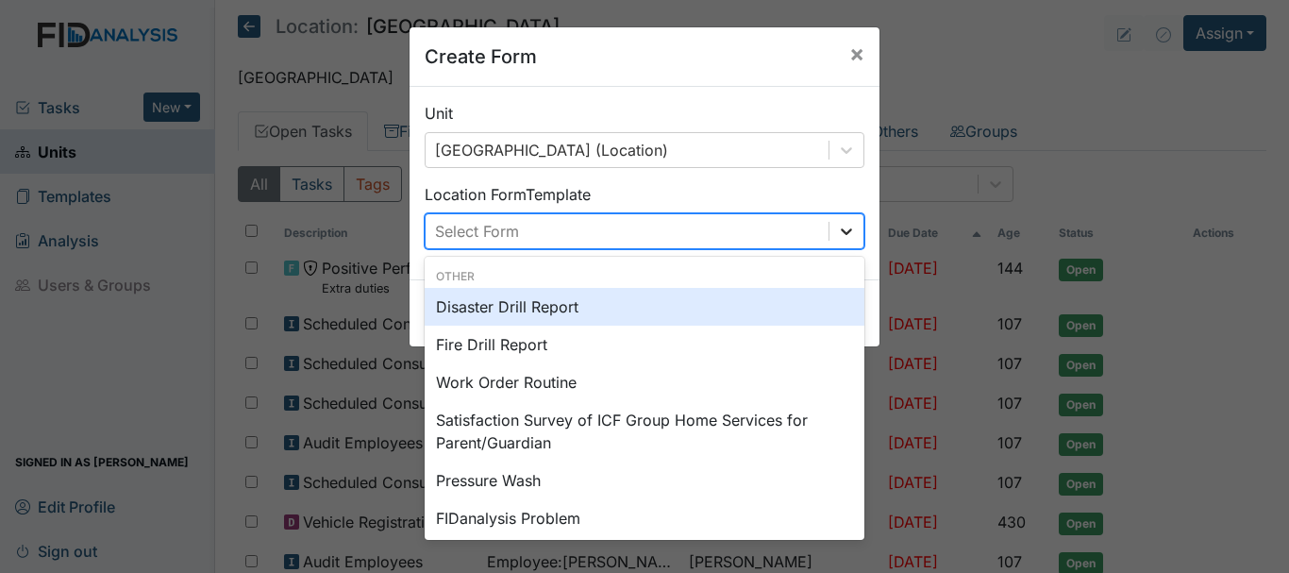
click at [848, 233] on icon at bounding box center [846, 231] width 19 height 19
click at [849, 49] on span "×" at bounding box center [856, 53] width 15 height 27
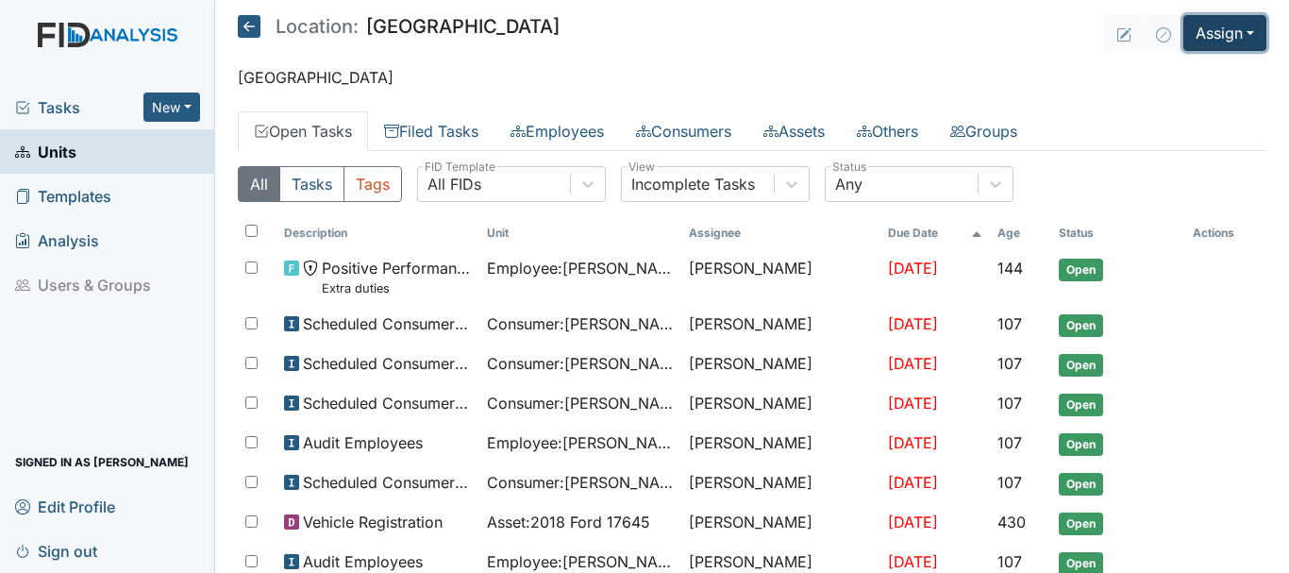
click at [1235, 28] on button "Assign" at bounding box center [1225, 33] width 83 height 36
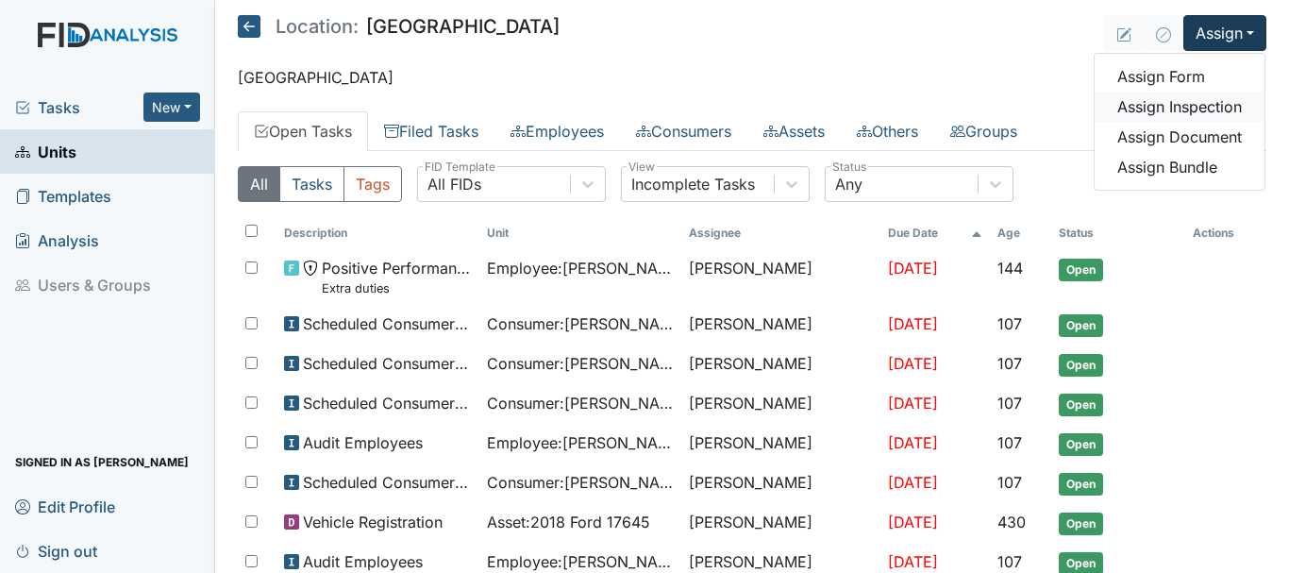
click at [1212, 103] on link "Assign Inspection" at bounding box center [1180, 107] width 170 height 30
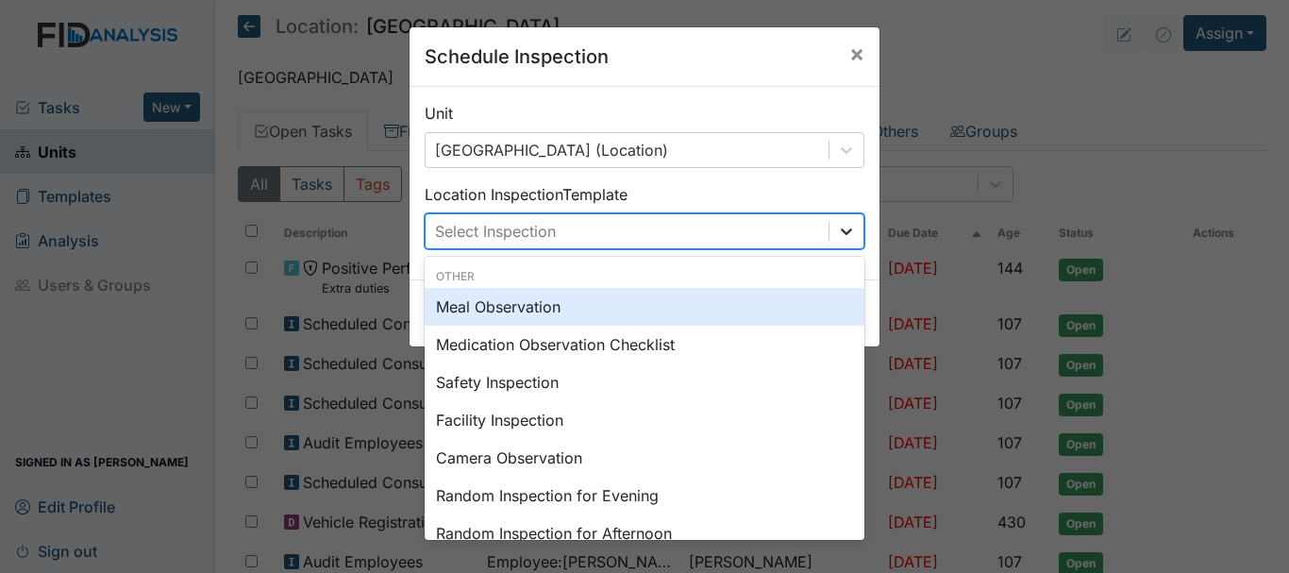
click at [840, 230] on icon at bounding box center [846, 231] width 19 height 19
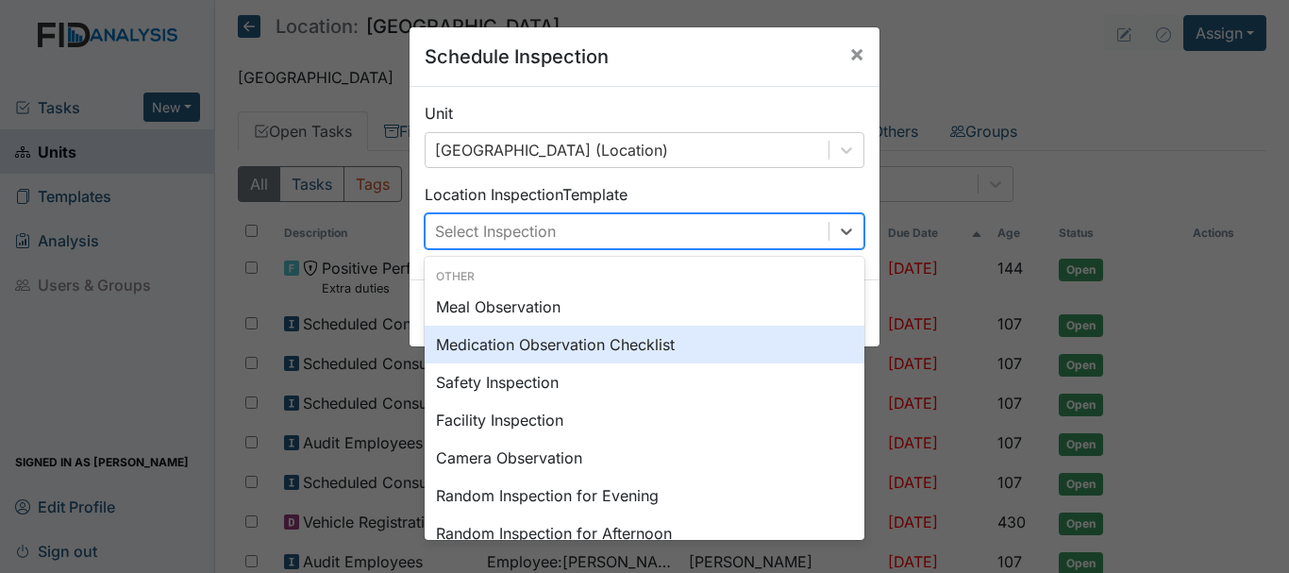
click at [730, 337] on div "Medication Observation Checklist" at bounding box center [645, 345] width 440 height 38
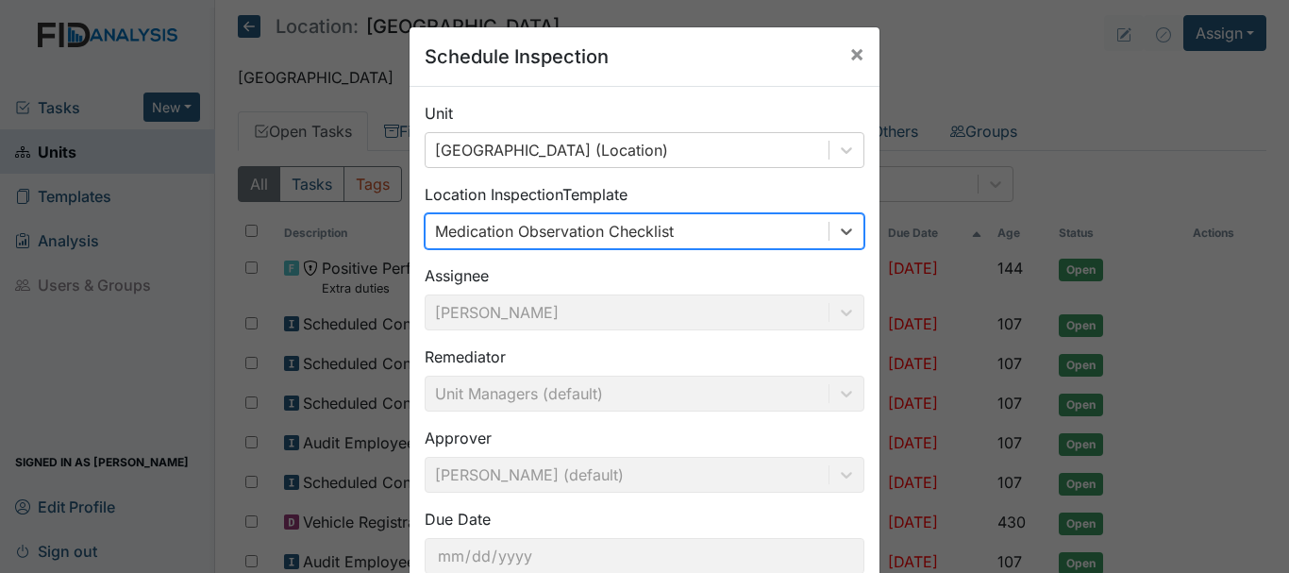
scroll to position [126, 0]
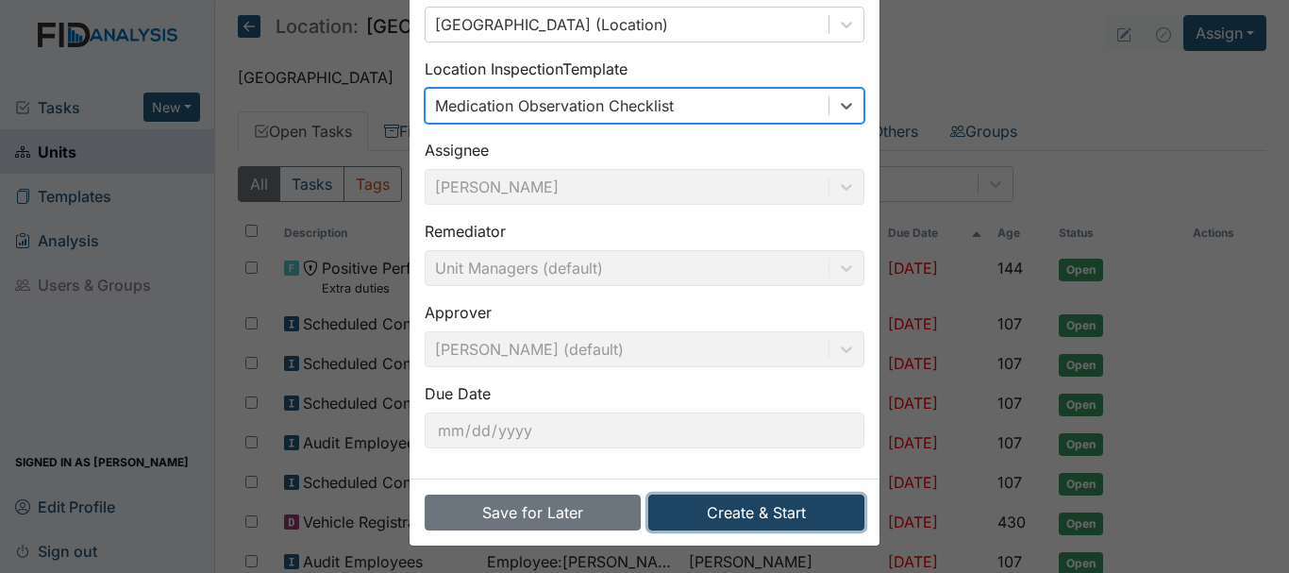
click at [747, 514] on button "Create & Start" at bounding box center [756, 513] width 216 height 36
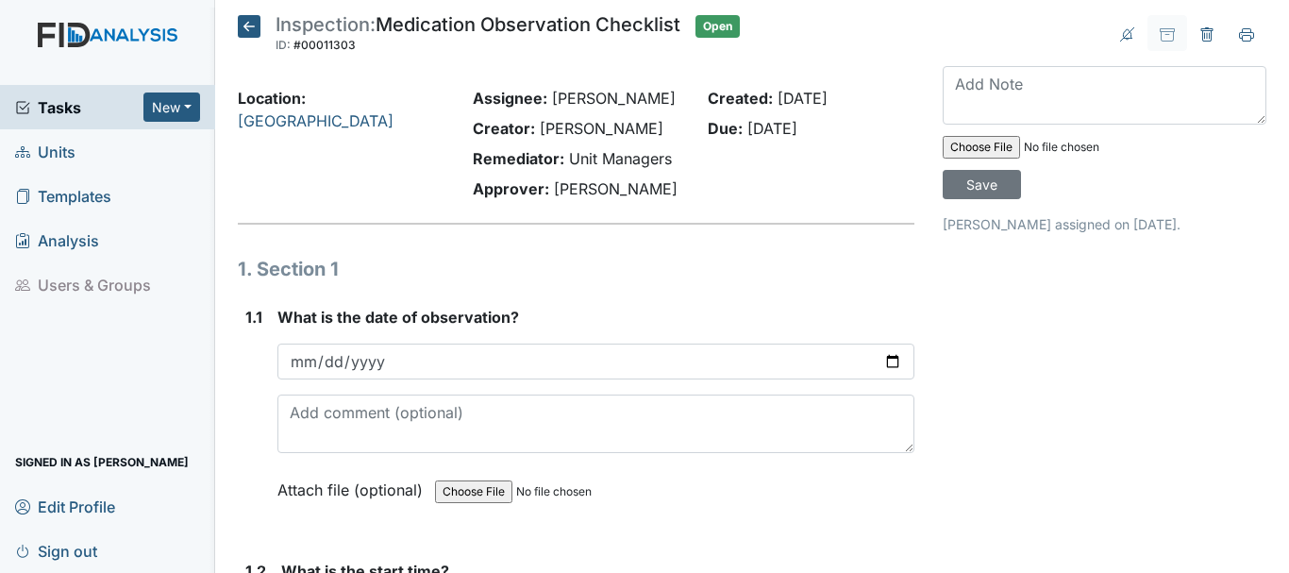
click at [301, 360] on input "date" at bounding box center [595, 362] width 637 height 36
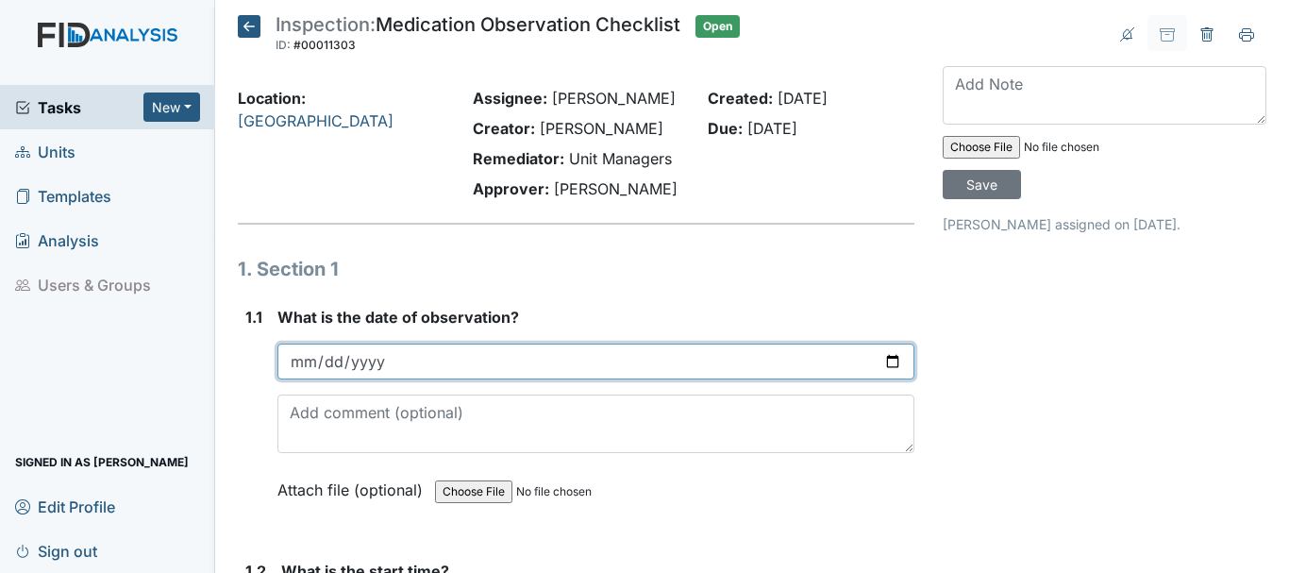
click at [299, 358] on input "date" at bounding box center [595, 362] width 637 height 36
type input "[DATE]"
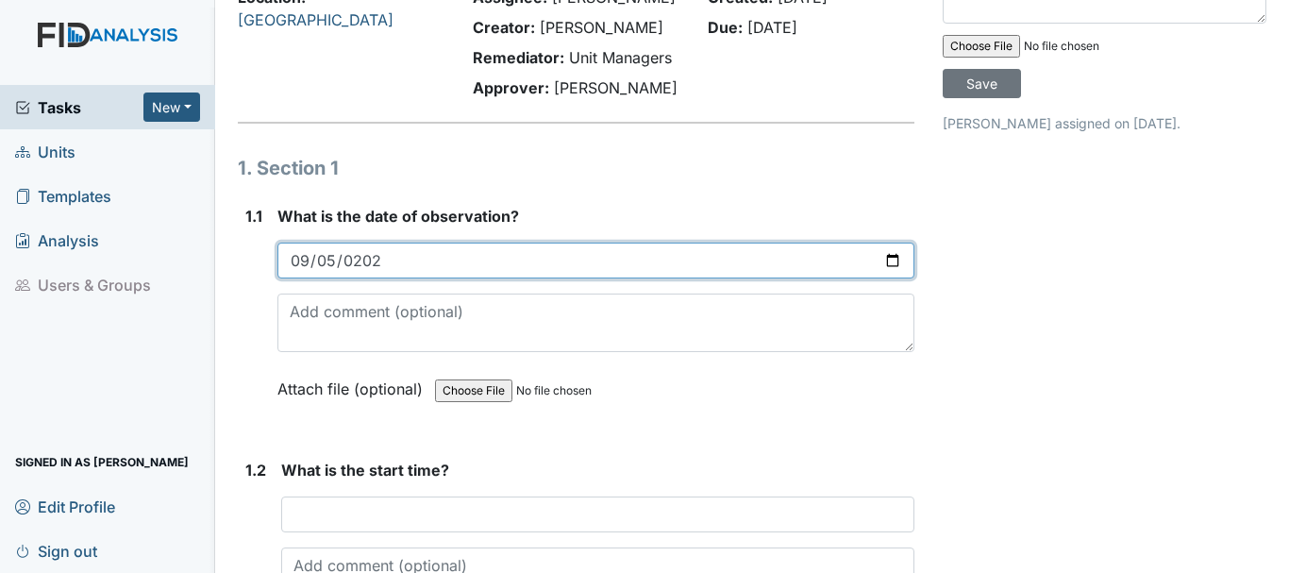
scroll to position [178, 0]
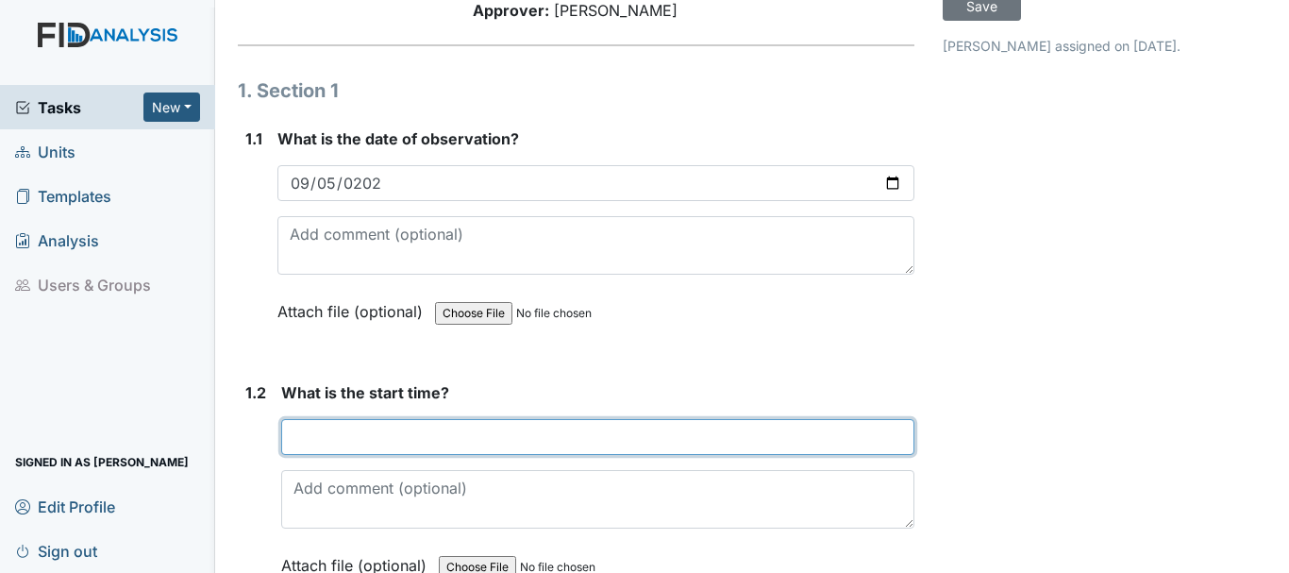
click at [410, 442] on input "text" at bounding box center [597, 437] width 633 height 36
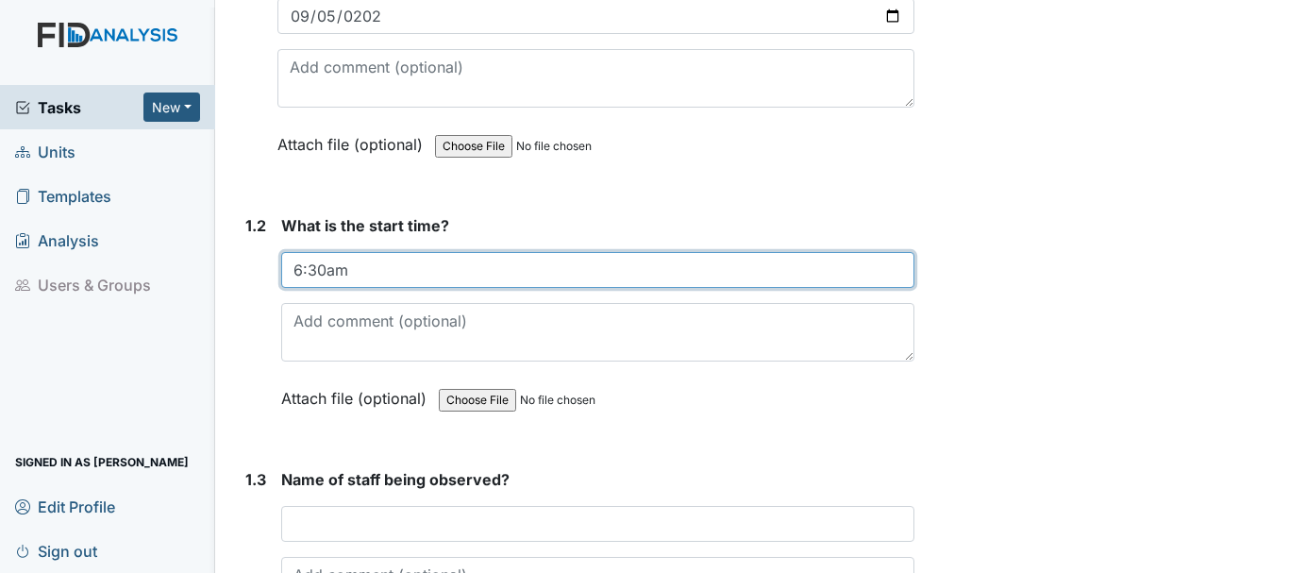
scroll to position [361, 0]
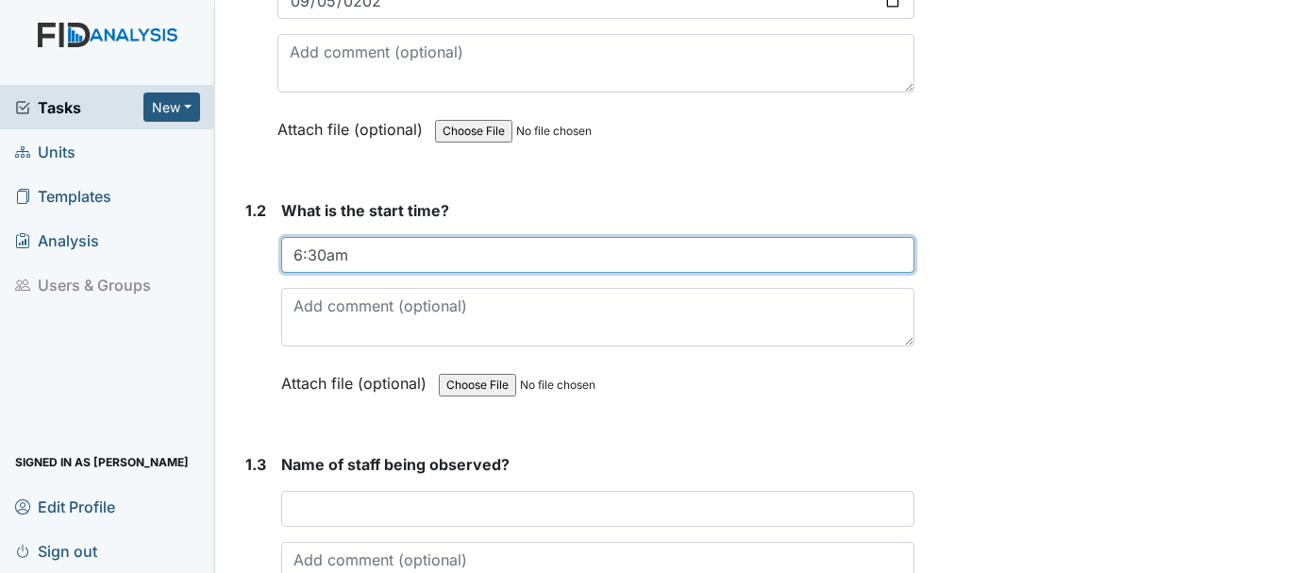
type input "6:30am"
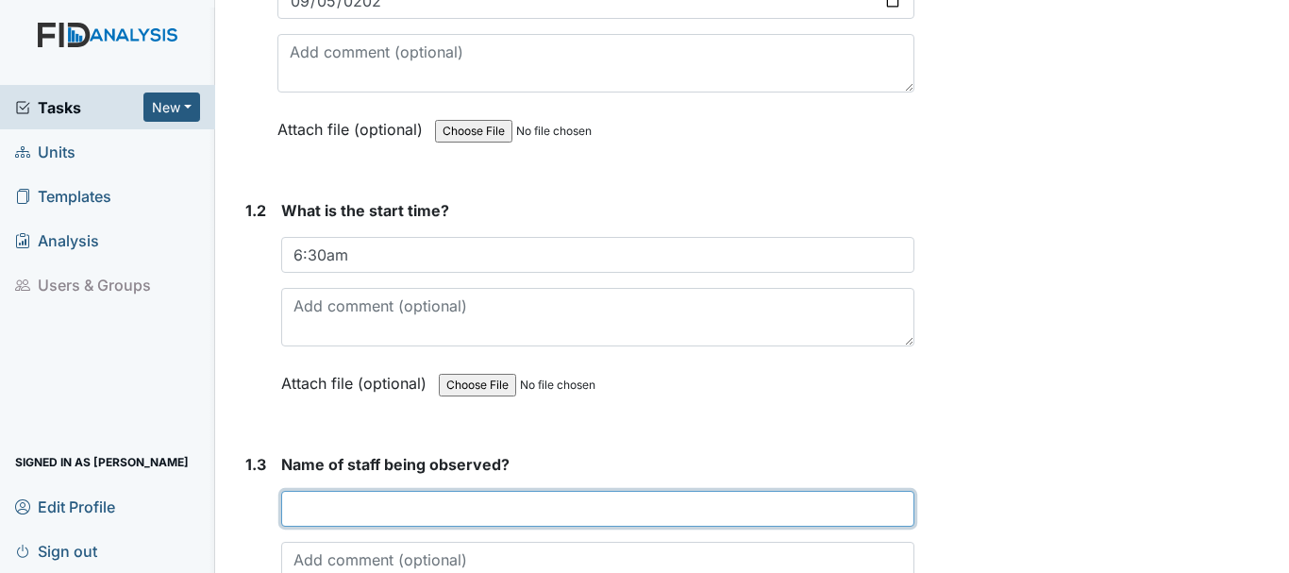
click at [395, 509] on input "text" at bounding box center [597, 509] width 633 height 36
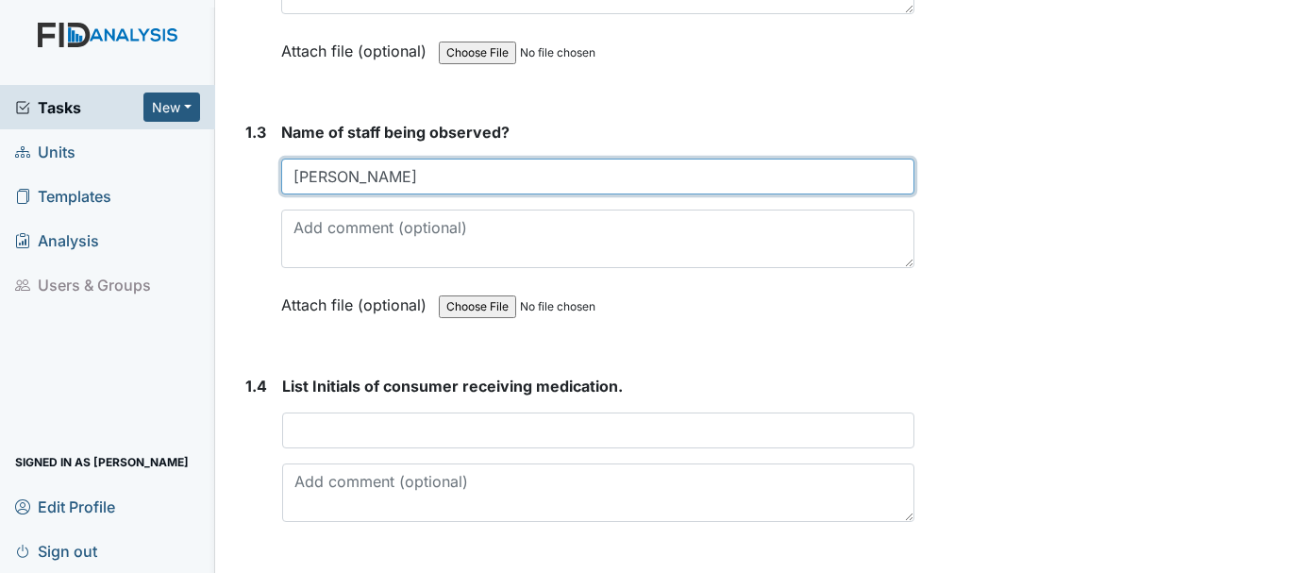
scroll to position [708, 0]
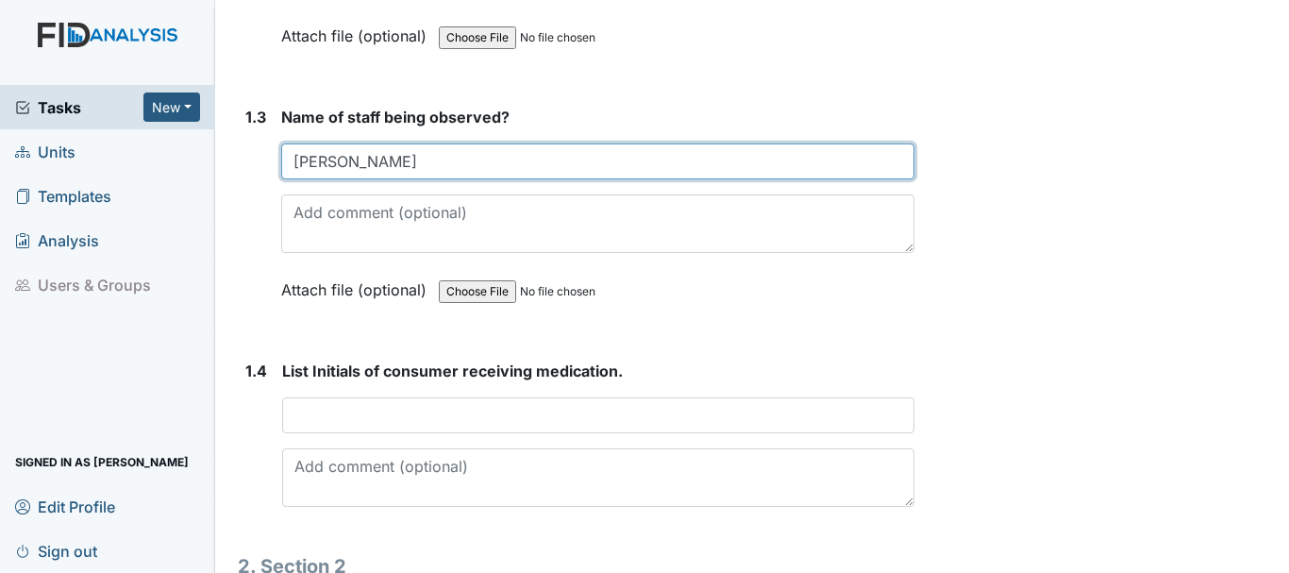
type input "[PERSON_NAME]"
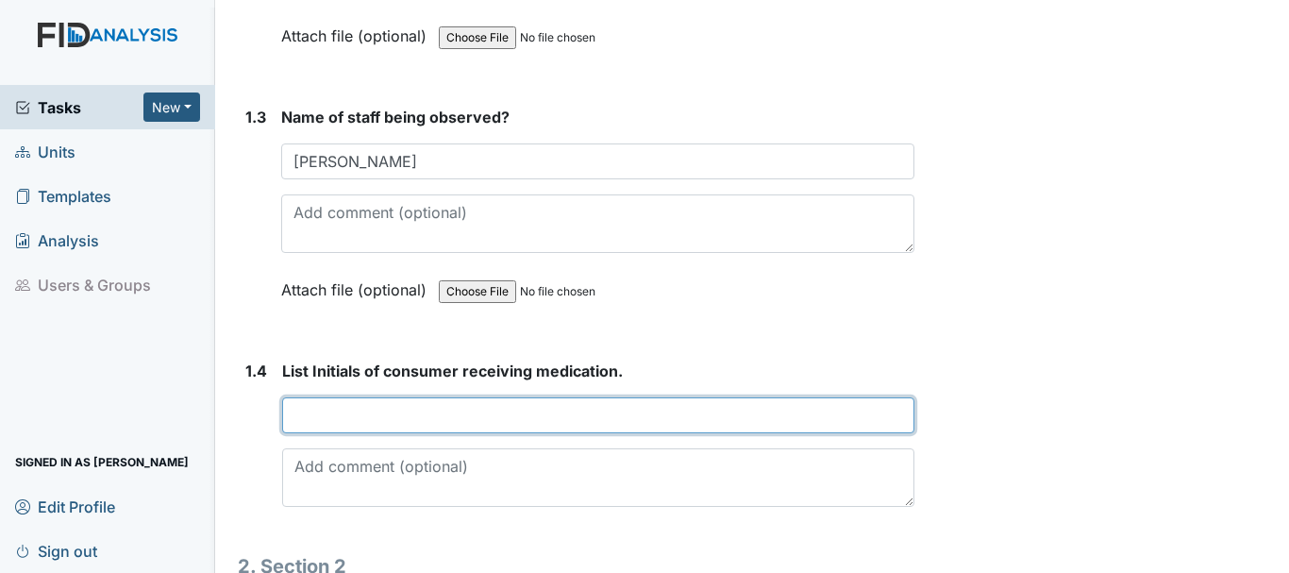
click at [413, 430] on input "text" at bounding box center [598, 415] width 632 height 36
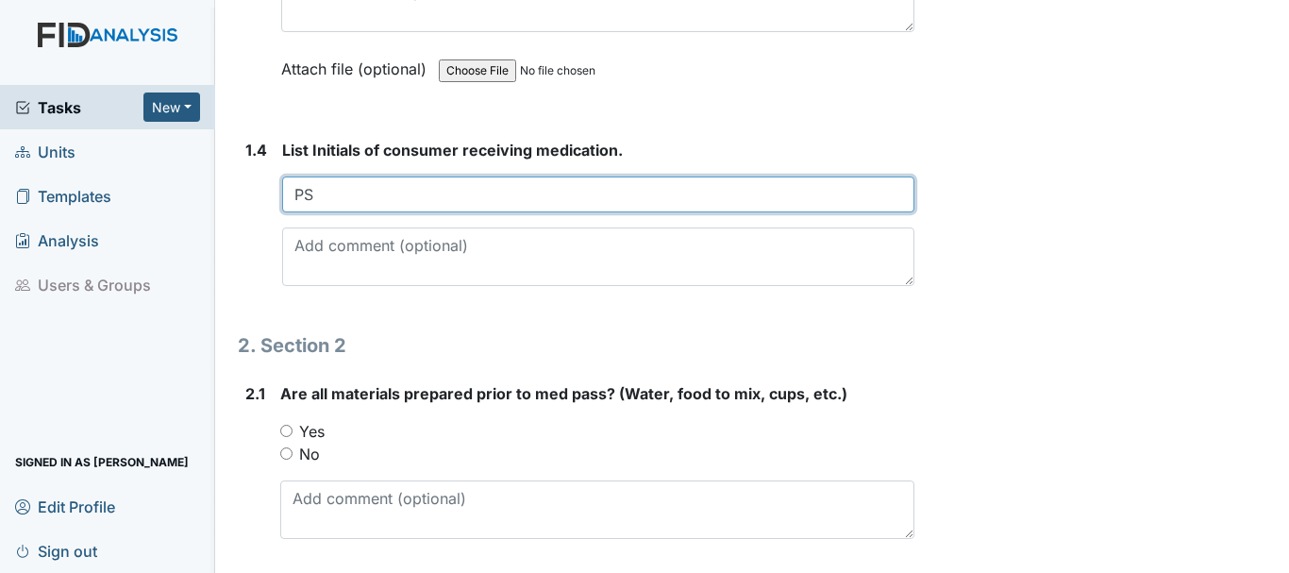
scroll to position [932, 0]
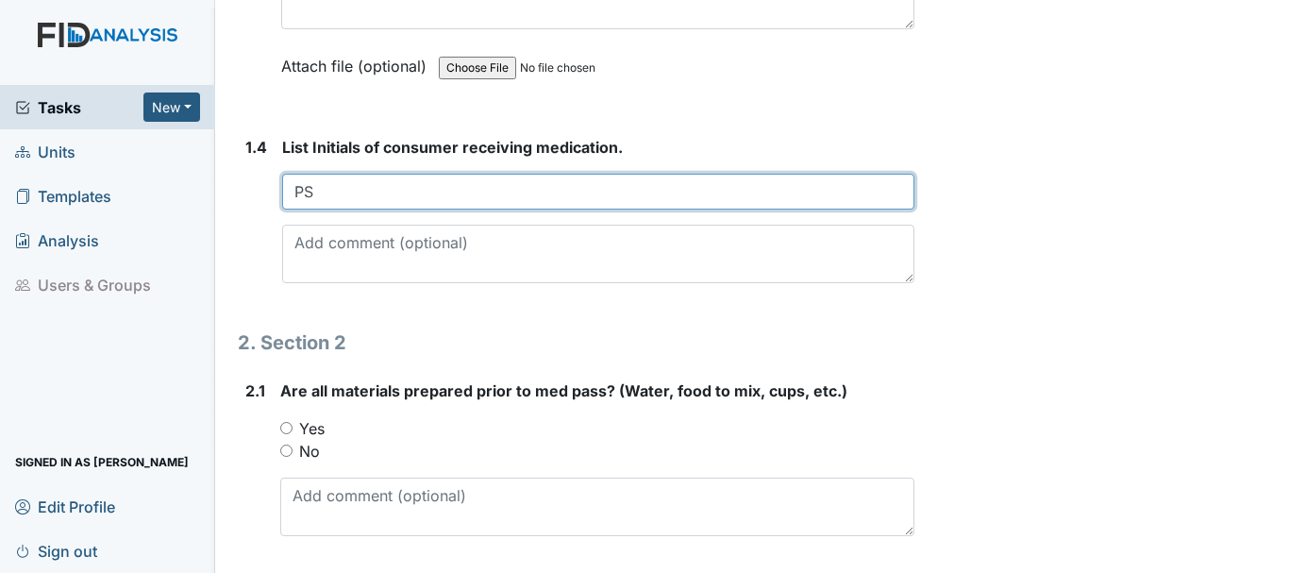
type input "PS"
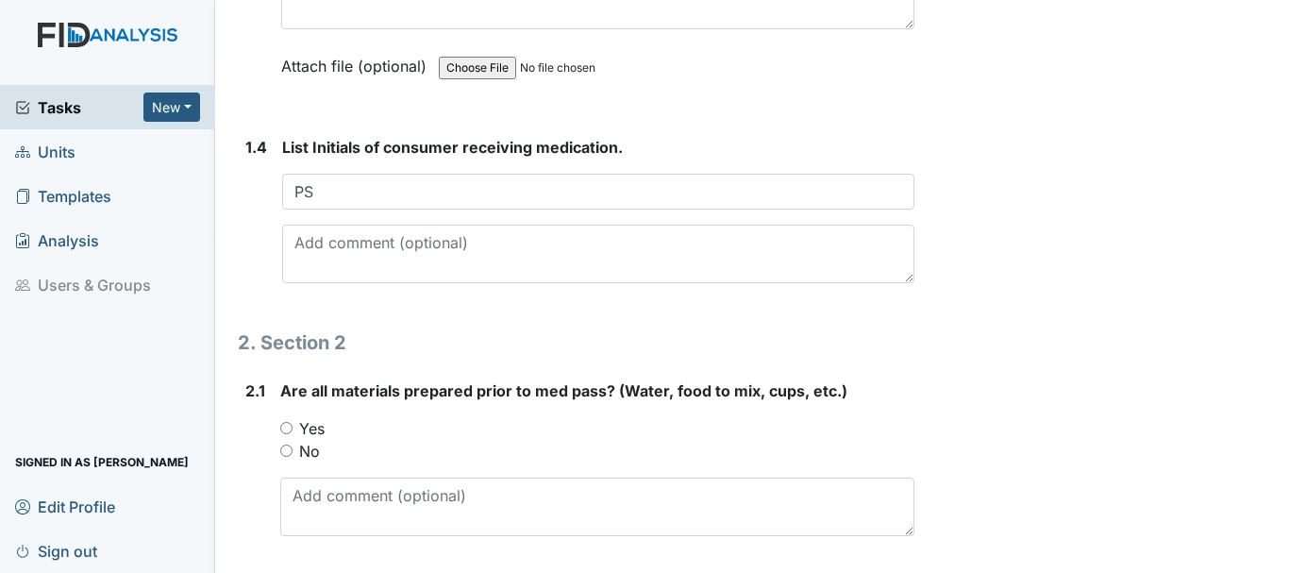
click at [286, 428] on input "Yes" at bounding box center [286, 428] width 12 height 12
radio input "true"
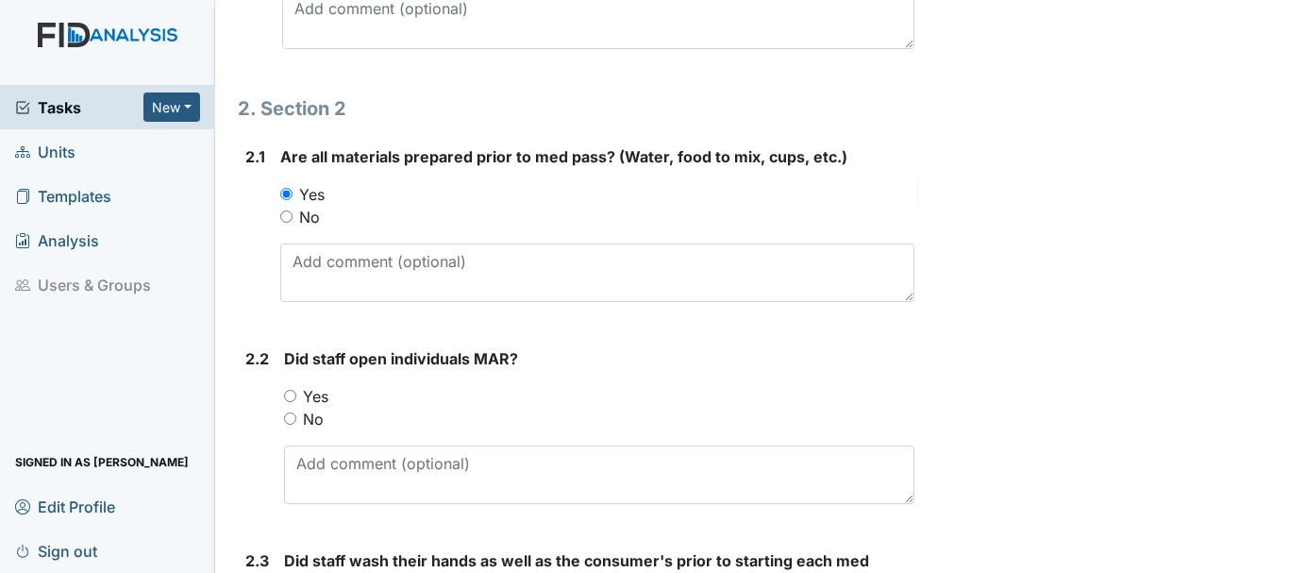
scroll to position [1214, 0]
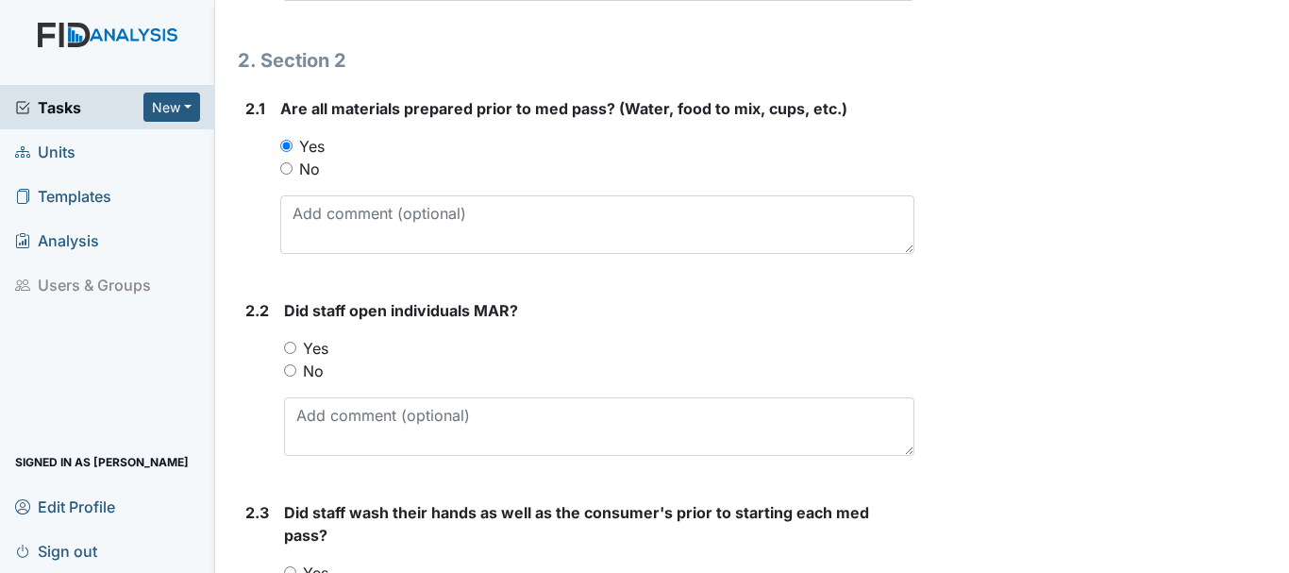
click at [293, 347] on input "Yes" at bounding box center [290, 348] width 12 height 12
radio input "true"
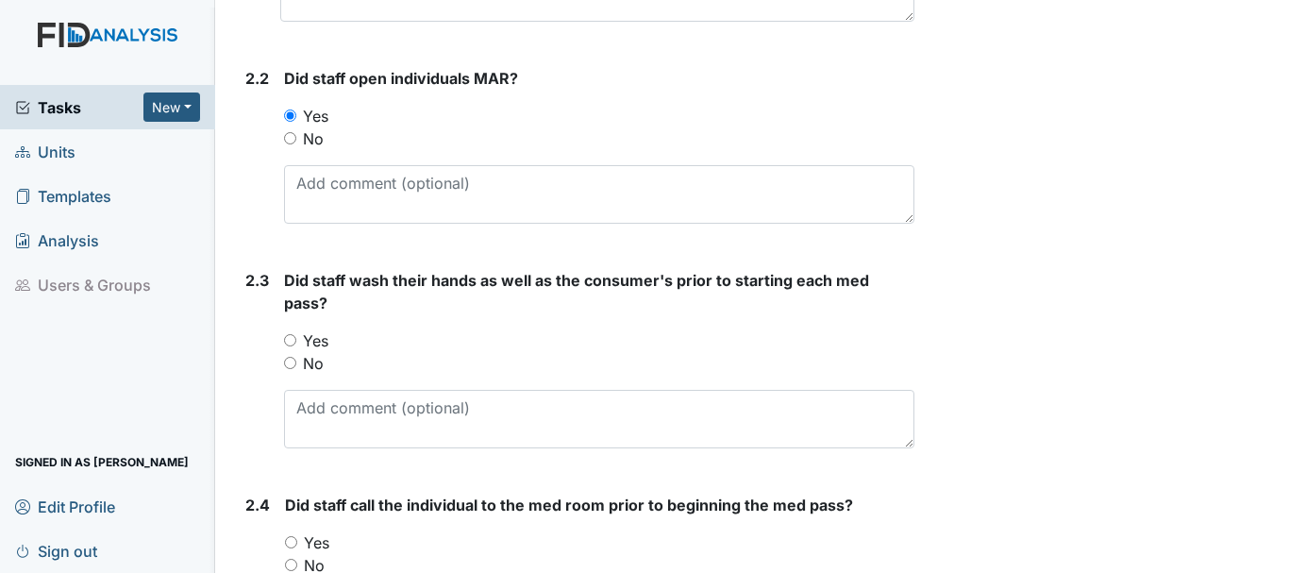
scroll to position [1447, 0]
click at [291, 339] on input "Yes" at bounding box center [290, 339] width 12 height 12
radio input "true"
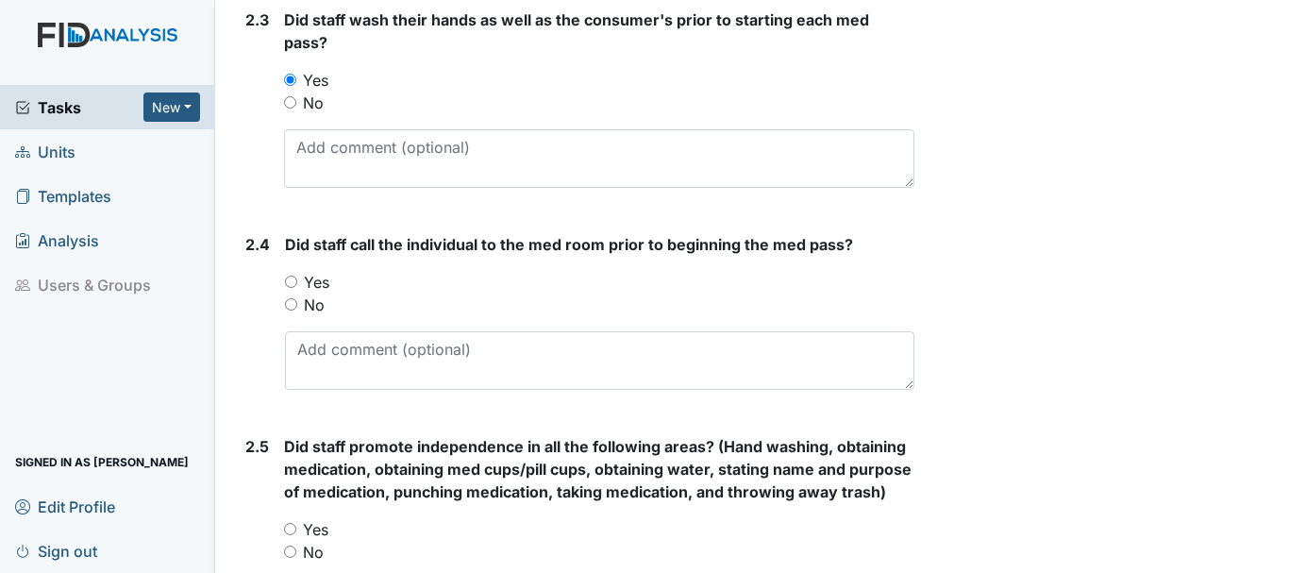
scroll to position [1713, 0]
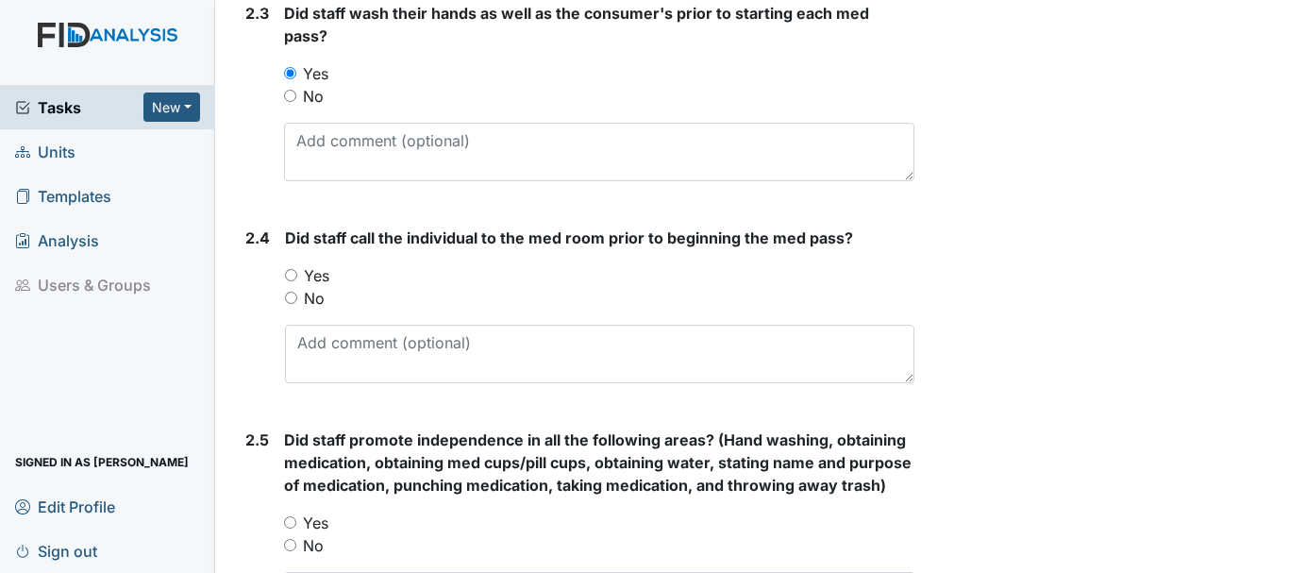
click at [294, 297] on input "No" at bounding box center [291, 298] width 12 height 12
radio input "true"
click at [294, 269] on input "Yes" at bounding box center [291, 275] width 12 height 12
radio input "true"
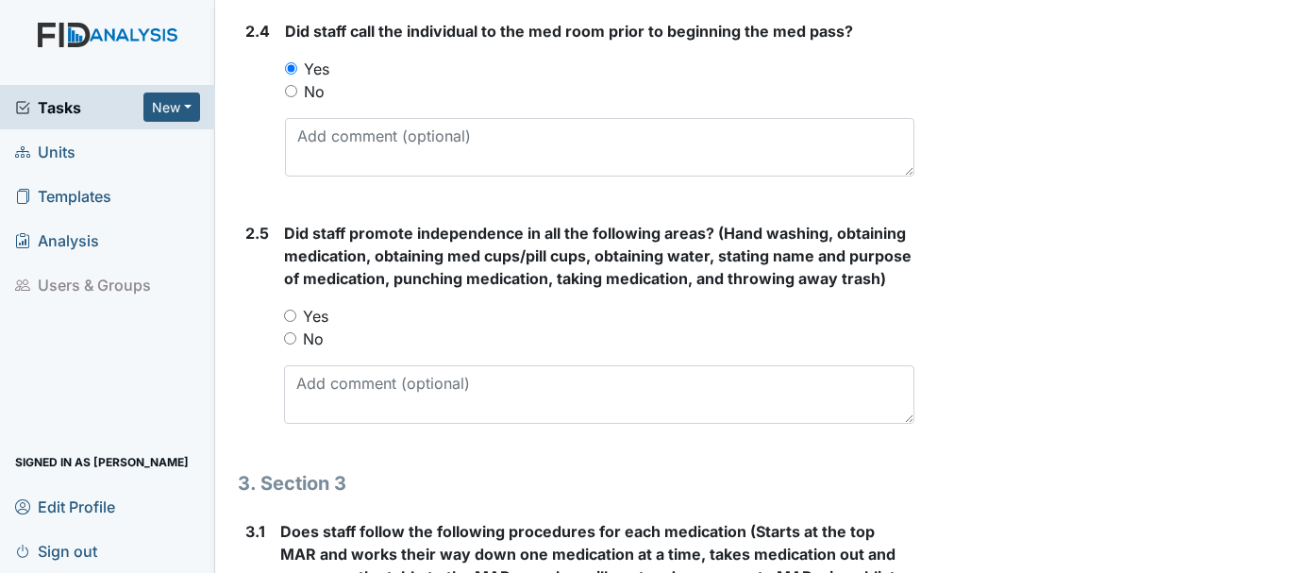
scroll to position [1930, 0]
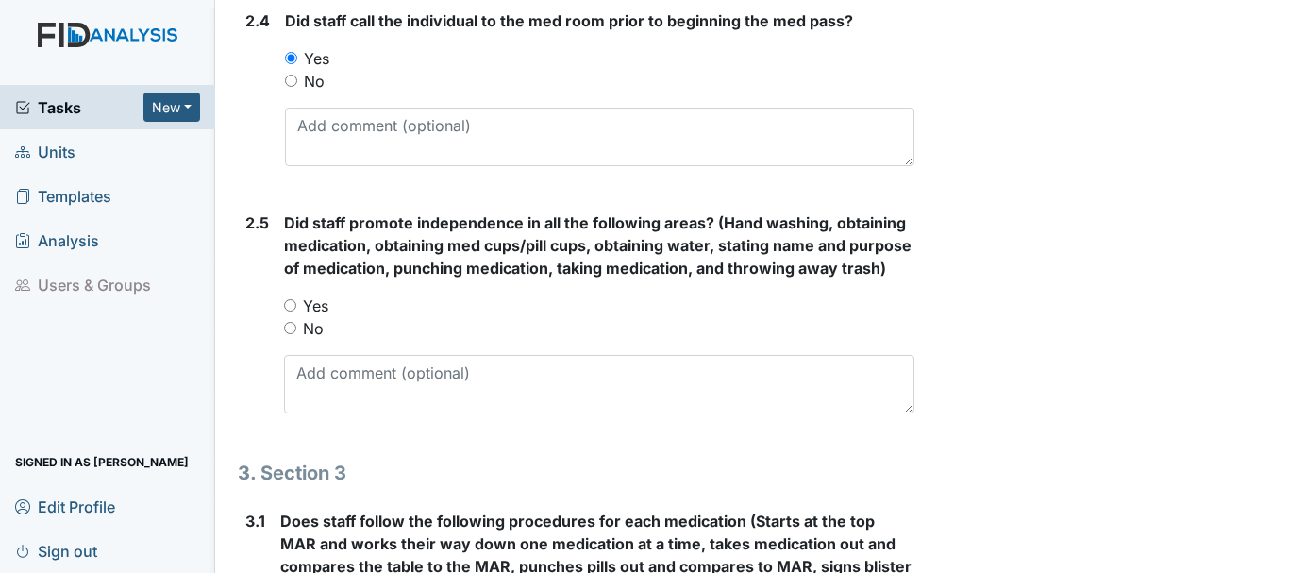
click at [290, 311] on input "Yes" at bounding box center [290, 305] width 12 height 12
radio input "true"
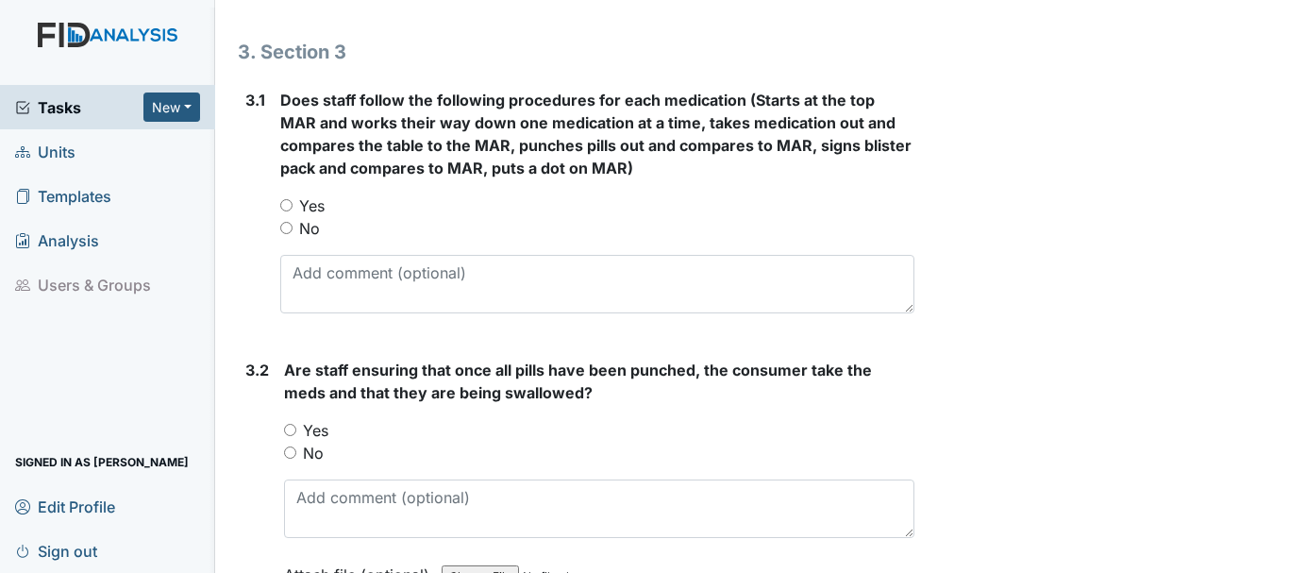
scroll to position [2353, 0]
click at [288, 210] on input "Yes" at bounding box center [286, 203] width 12 height 12
radio input "true"
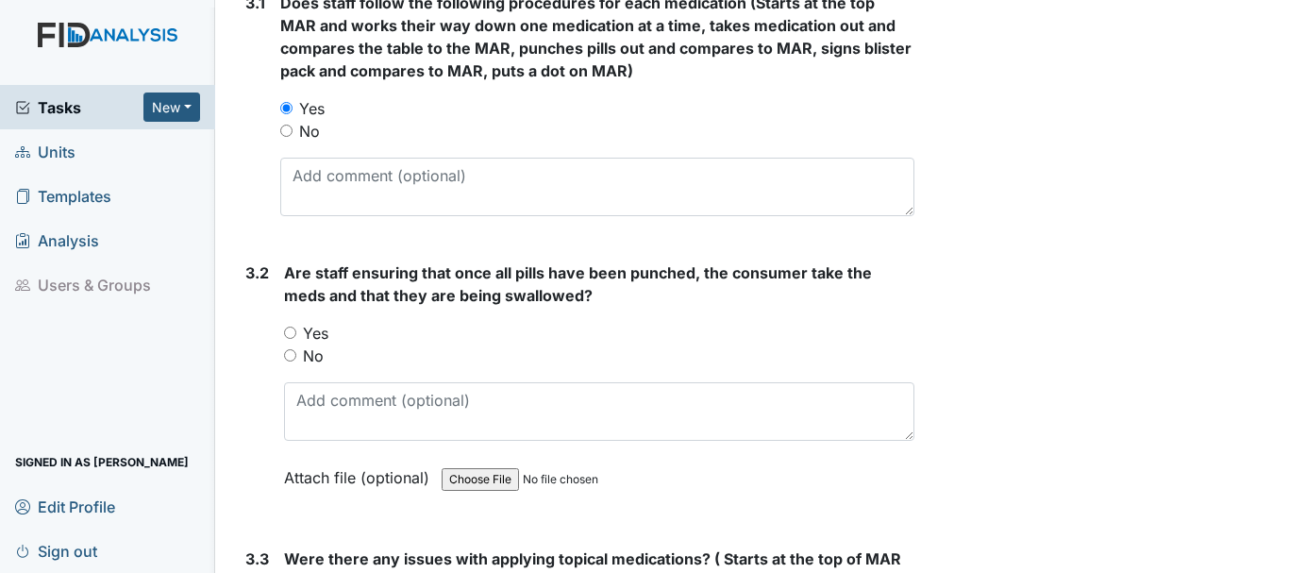
scroll to position [2449, 0]
click at [292, 338] on input "Yes" at bounding box center [290, 332] width 12 height 12
radio input "true"
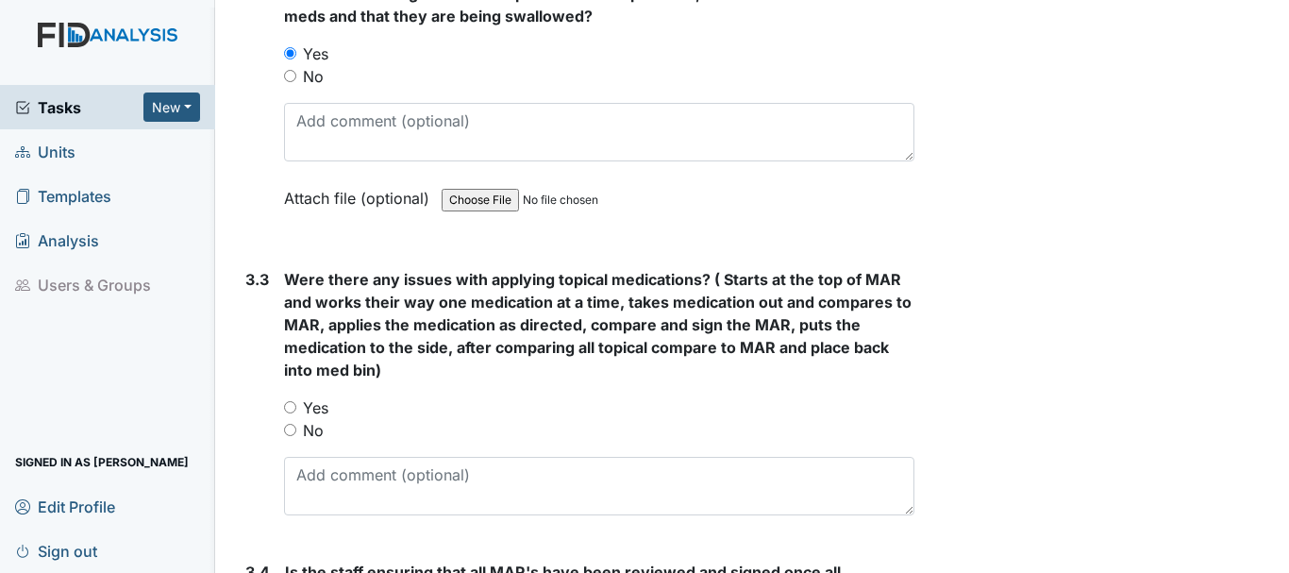
scroll to position [2730, 0]
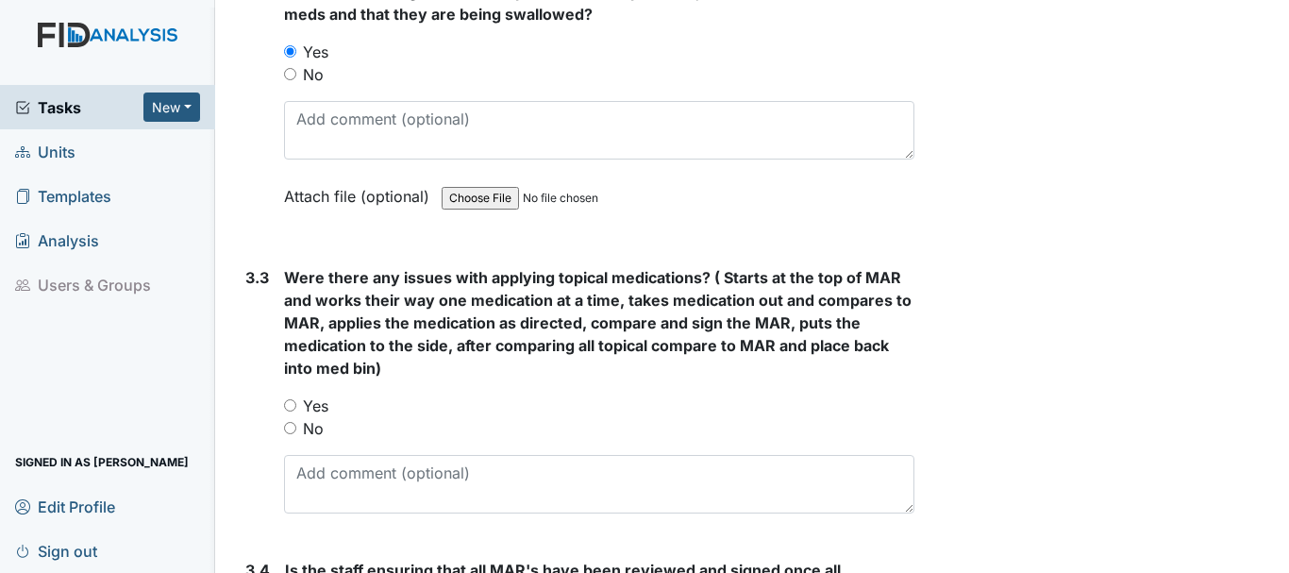
click at [287, 434] on input "No" at bounding box center [290, 428] width 12 height 12
radio input "true"
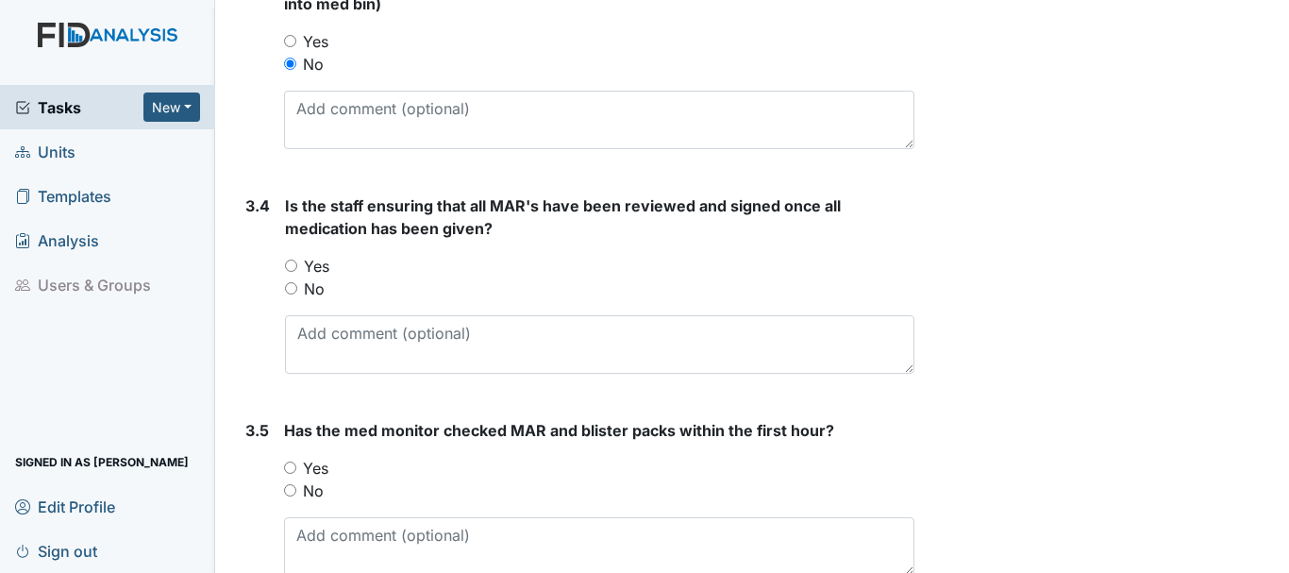
scroll to position [3098, 0]
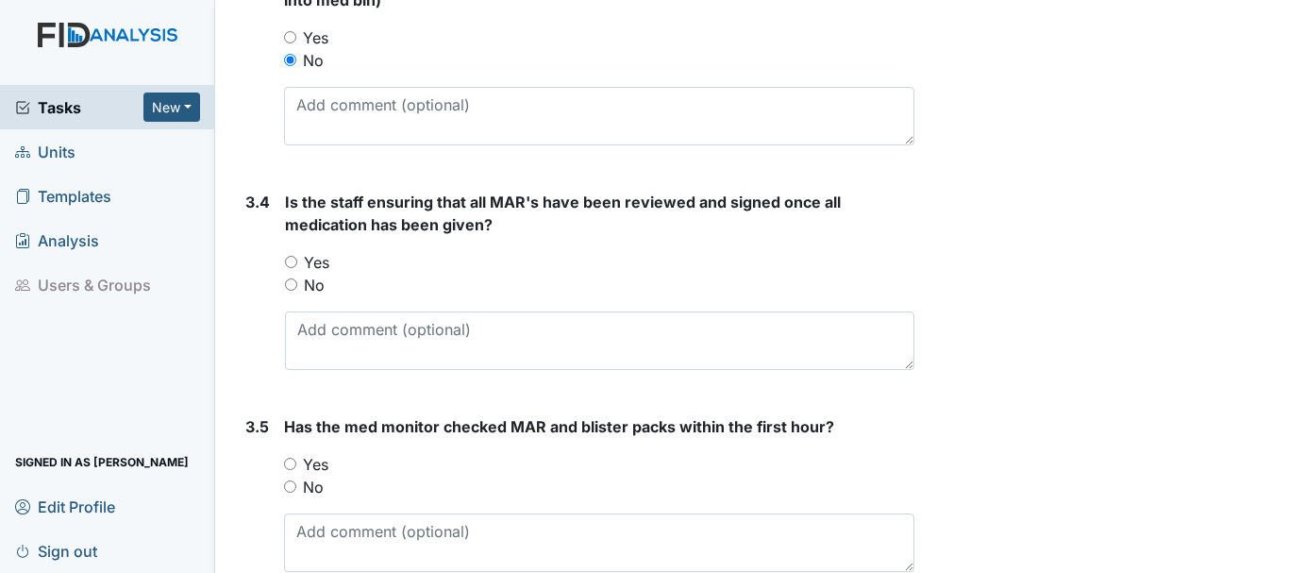
click at [292, 268] on input "Yes" at bounding box center [291, 262] width 12 height 12
radio input "true"
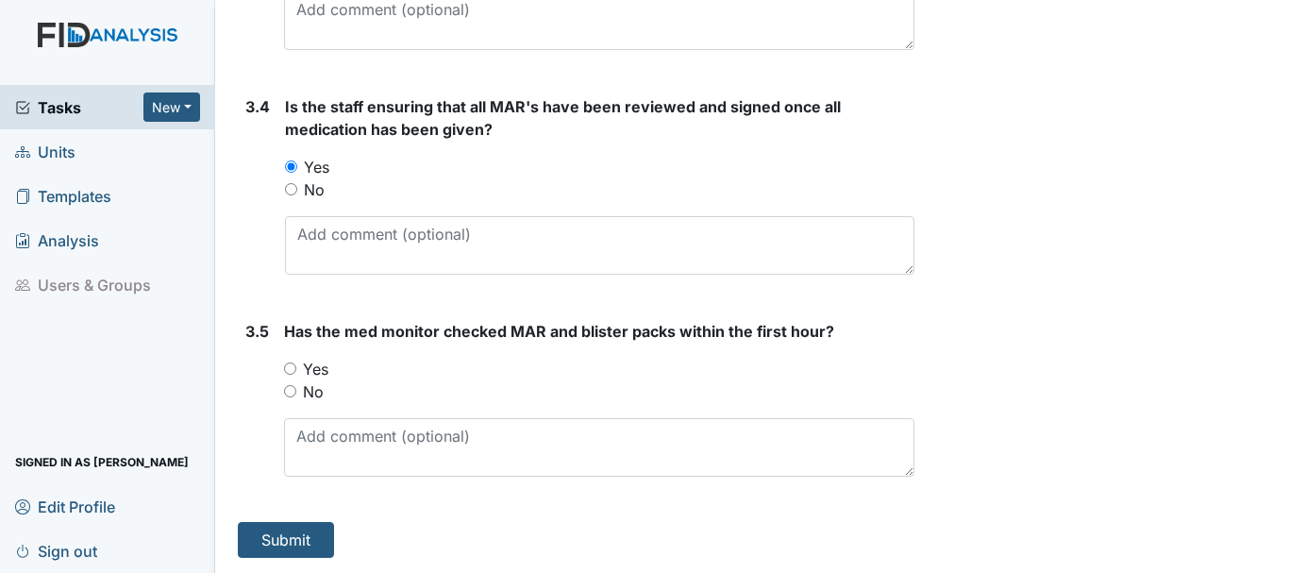
scroll to position [3216, 0]
click at [290, 368] on input "Yes" at bounding box center [290, 368] width 12 height 12
radio input "true"
click at [302, 556] on button "Submit" at bounding box center [286, 540] width 96 height 36
